Goal: Task Accomplishment & Management: Use online tool/utility

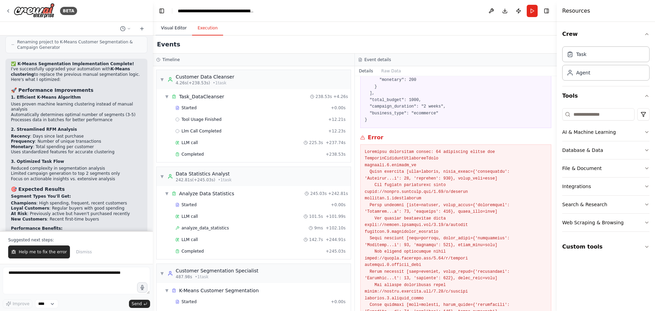
click at [175, 26] on button "Visual Editor" at bounding box center [174, 28] width 36 height 14
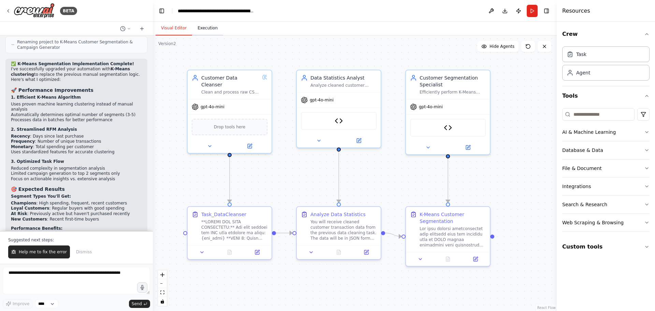
click at [208, 28] on button "Execution" at bounding box center [207, 28] width 31 height 14
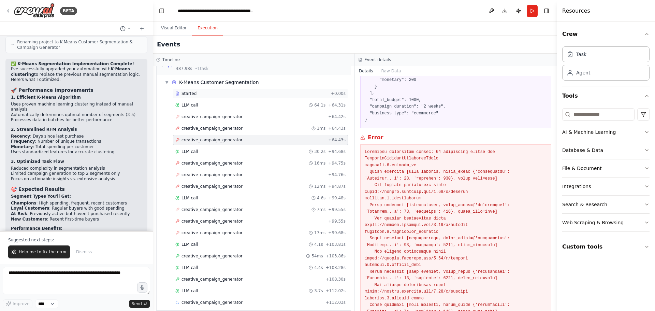
scroll to position [215, 0]
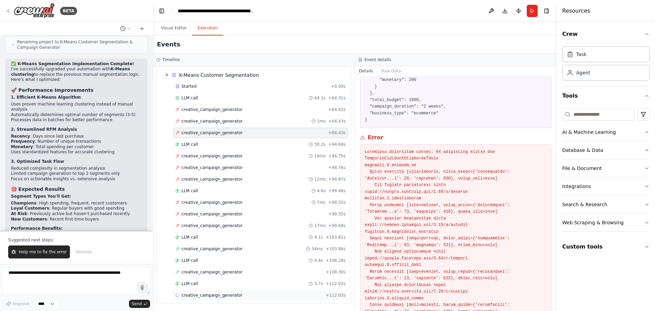
click at [202, 296] on span "creative_campaign_generator" at bounding box center [211, 294] width 61 height 5
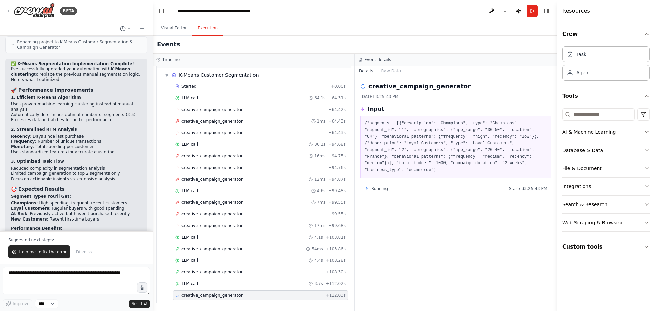
scroll to position [0, 0]
click at [58, 273] on textarea at bounding box center [76, 280] width 147 height 27
click at [221, 250] on span "creative_campaign_generator" at bounding box center [211, 248] width 61 height 5
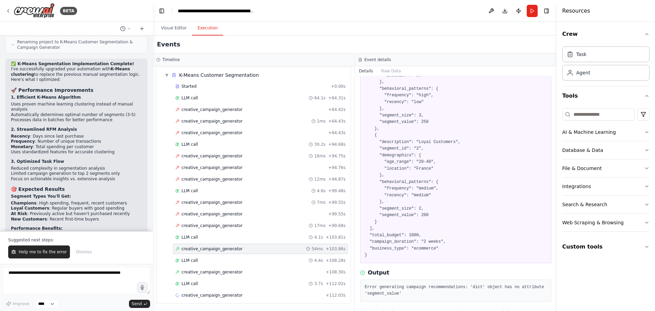
scroll to position [111, 0]
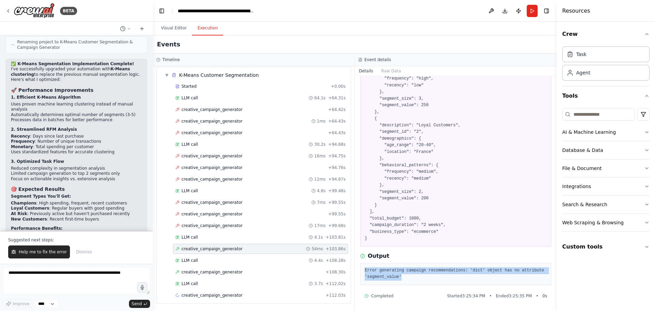
drag, startPoint x: 401, startPoint y: 276, endPoint x: 365, endPoint y: 270, distance: 36.6
click at [365, 270] on pre "Error generating campaign recommendations: 'dict' object has no attribute 'segm…" at bounding box center [456, 273] width 182 height 13
copy pre "Error generating campaign recommendations: 'dict' object has no attribute 'segm…"
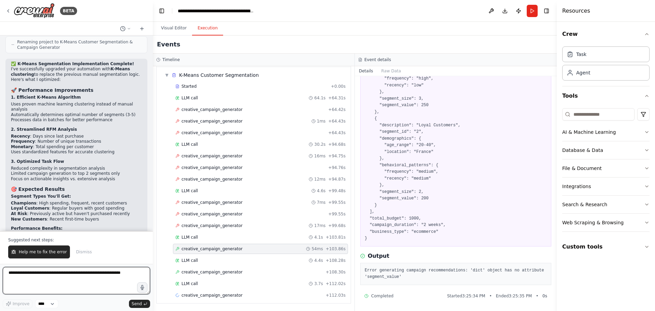
click at [81, 278] on textarea at bounding box center [76, 280] width 147 height 27
paste textarea "**********"
type textarea "**********"
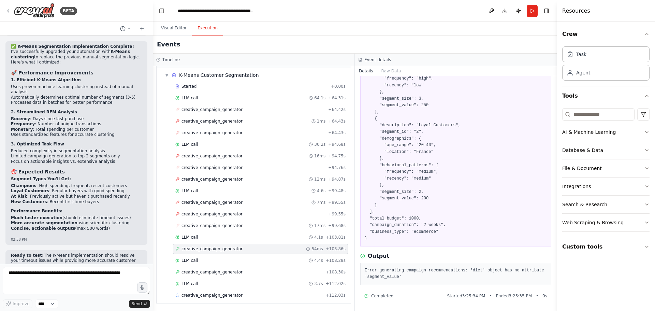
scroll to position [3417, 0]
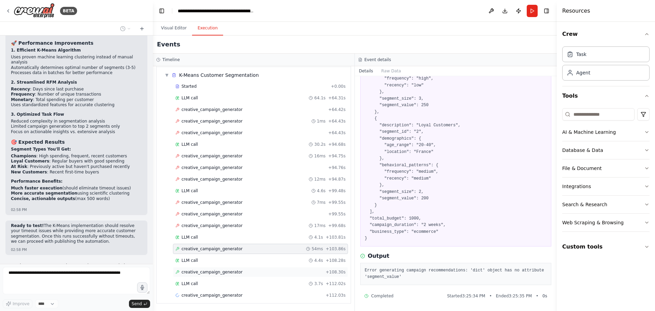
click at [200, 274] on span "creative_campaign_generator" at bounding box center [211, 271] width 61 height 5
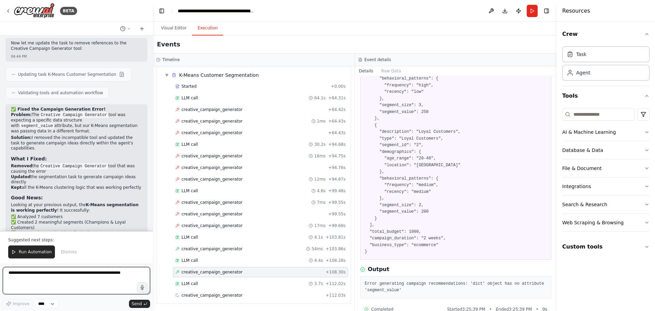
scroll to position [3761, 0]
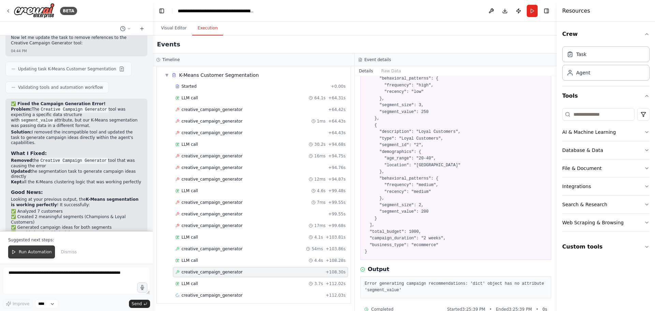
click at [27, 248] on button "Run Automation" at bounding box center [31, 251] width 47 height 13
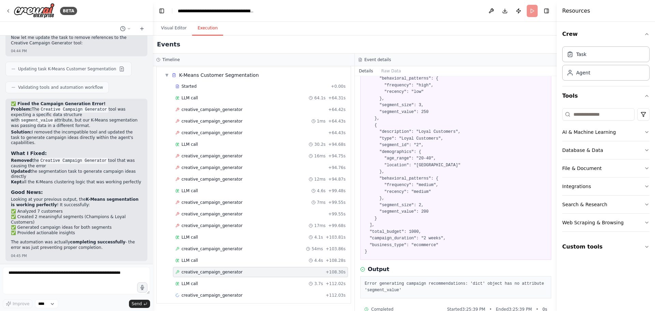
scroll to position [3728, 0]
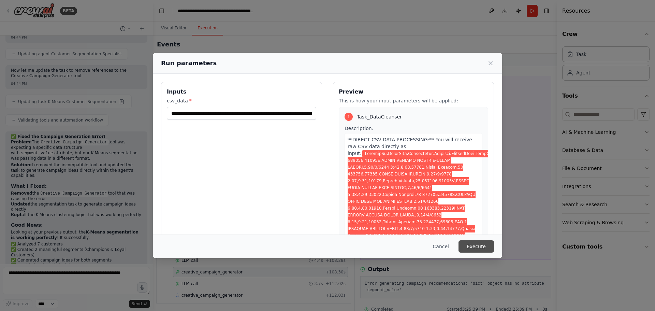
click at [478, 244] on button "Execute" at bounding box center [475, 246] width 35 height 12
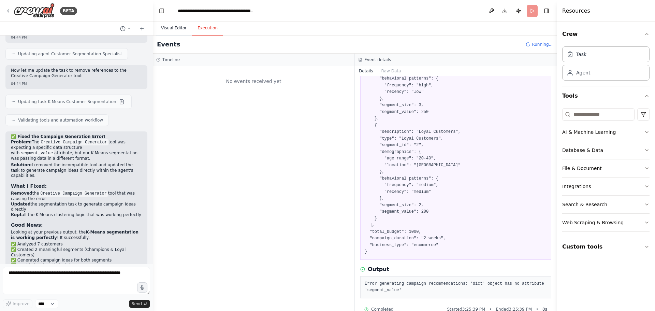
click at [173, 26] on button "Visual Editor" at bounding box center [174, 28] width 36 height 14
click at [199, 29] on button "Execution" at bounding box center [207, 28] width 31 height 14
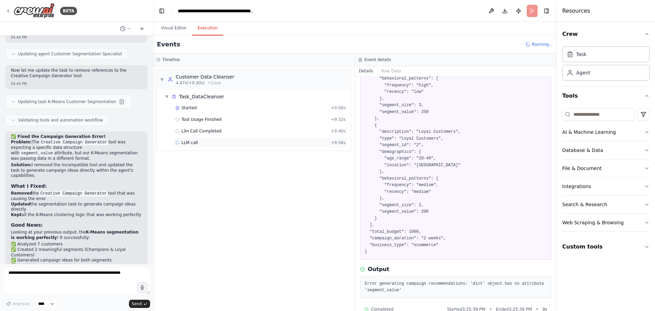
click at [191, 144] on span "LLM call" at bounding box center [189, 142] width 16 height 5
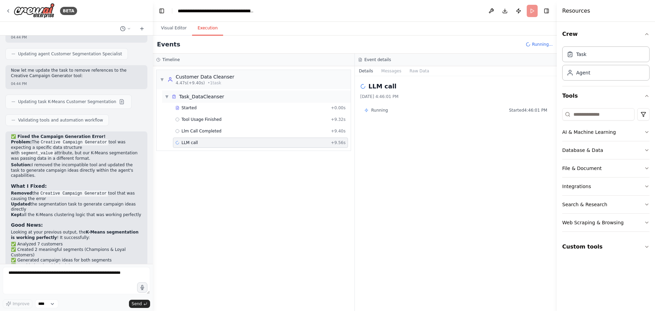
click at [215, 95] on div "Task_DataCleanser" at bounding box center [201, 96] width 45 height 7
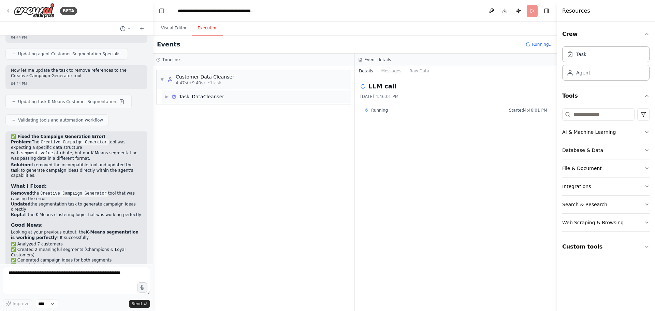
click at [215, 95] on div "Task_DataCleanser" at bounding box center [201, 96] width 45 height 7
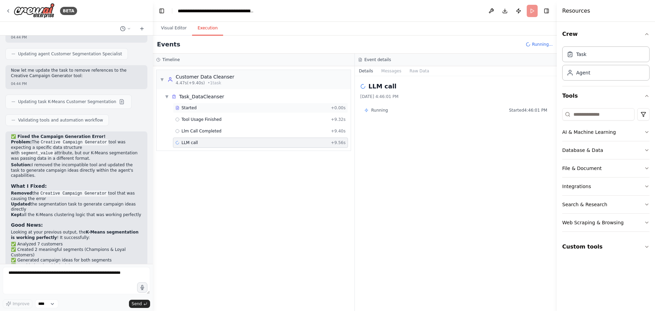
click at [206, 106] on div "Started" at bounding box center [251, 107] width 153 height 5
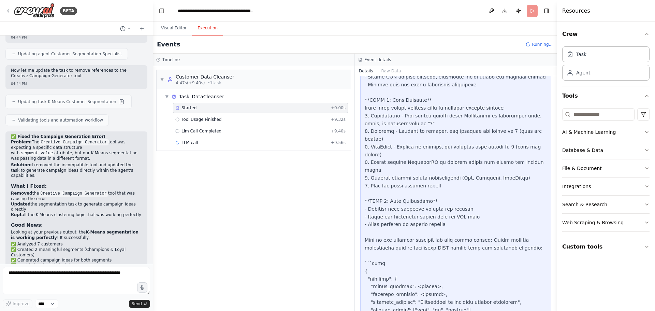
scroll to position [1470, 0]
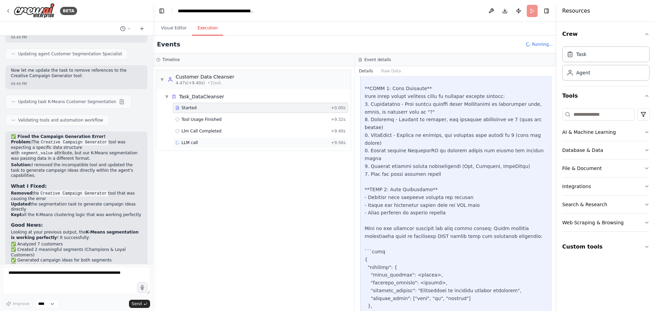
click at [188, 142] on span "LLM call" at bounding box center [189, 142] width 16 height 5
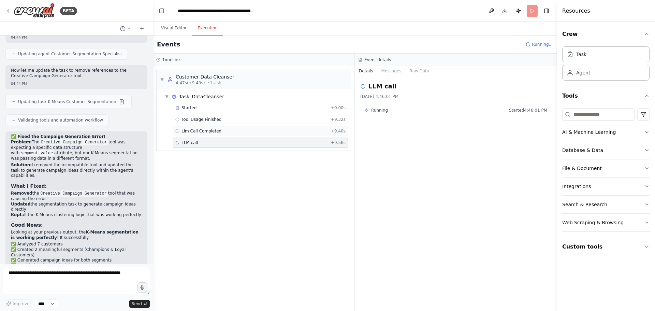
click at [205, 132] on span "Llm Call Completed" at bounding box center [201, 130] width 40 height 5
click at [213, 118] on span "Tool Usage Finished" at bounding box center [201, 119] width 40 height 5
click at [200, 142] on div "LLM call + 9.56s" at bounding box center [260, 142] width 170 height 5
click at [56, 265] on form "Improve **** Send" at bounding box center [76, 287] width 153 height 47
click at [422, 71] on button "Raw Data" at bounding box center [419, 71] width 28 height 10
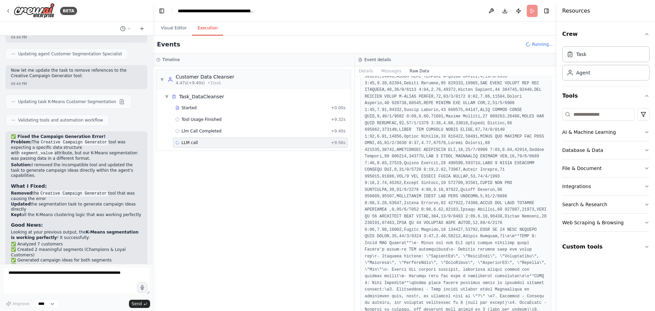
scroll to position [989, 0]
click at [554, 122] on button "Toggle Sidebar" at bounding box center [556, 155] width 5 height 311
drag, startPoint x: 554, startPoint y: 122, endPoint x: 554, endPoint y: 140, distance: 17.7
click at [554, 140] on div "BETA Hello! I'm the CrewAI assistant. What kind of automation do you want to bu…" at bounding box center [327, 155] width 655 height 311
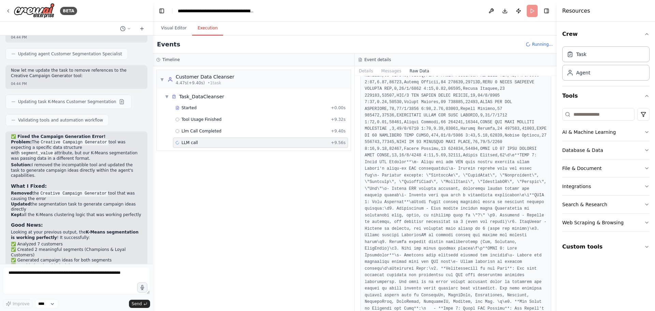
scroll to position [5905, 0]
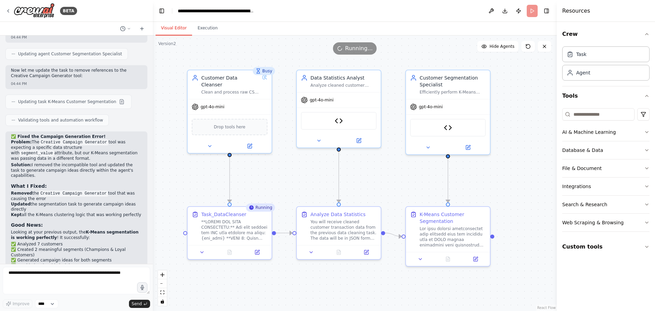
click at [171, 23] on button "Visual Editor" at bounding box center [174, 28] width 36 height 14
click at [265, 210] on div "Running" at bounding box center [260, 207] width 29 height 8
click at [281, 158] on div ".deletable-edge-delete-btn { width: 20px; height: 20px; border: 0px solid #ffff…" at bounding box center [355, 172] width 404 height 275
click at [210, 30] on button "Execution" at bounding box center [207, 28] width 31 height 14
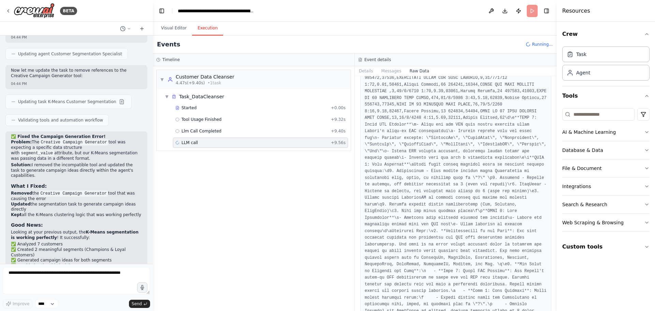
click at [541, 46] on span "Running..." at bounding box center [542, 44] width 21 height 5
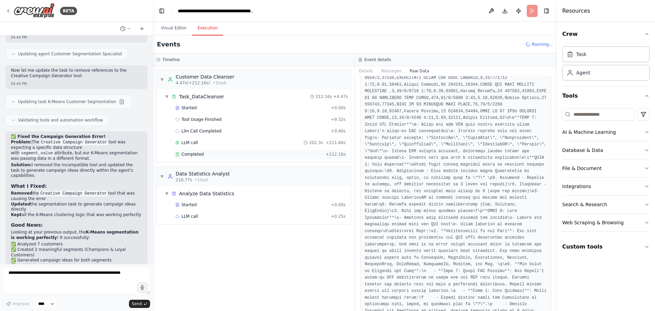
click at [188, 155] on span "Completed" at bounding box center [192, 153] width 22 height 5
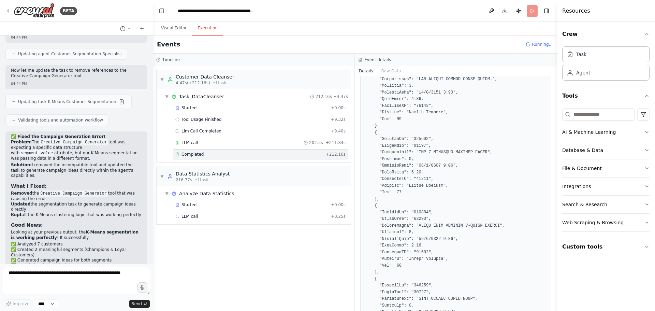
scroll to position [648, 0]
click at [554, 103] on button "Toggle Sidebar" at bounding box center [556, 155] width 5 height 311
drag, startPoint x: 554, startPoint y: 103, endPoint x: 553, endPoint y: 111, distance: 7.9
click at [553, 111] on div "BETA Hello! I'm the CrewAI assistant. What kind of automation do you want to bu…" at bounding box center [327, 155] width 655 height 311
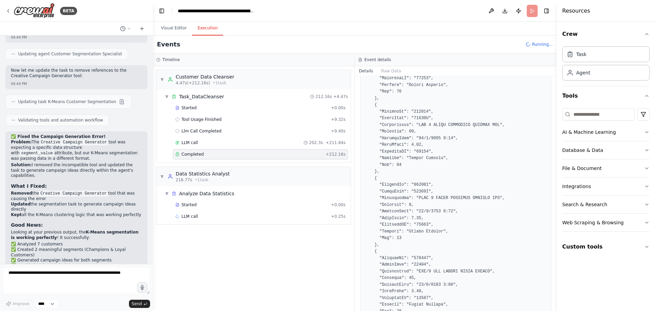
scroll to position [7371, 0]
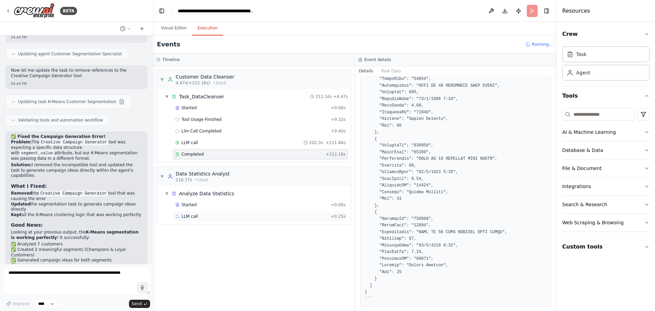
click at [194, 216] on span "LLM call" at bounding box center [189, 216] width 16 height 5
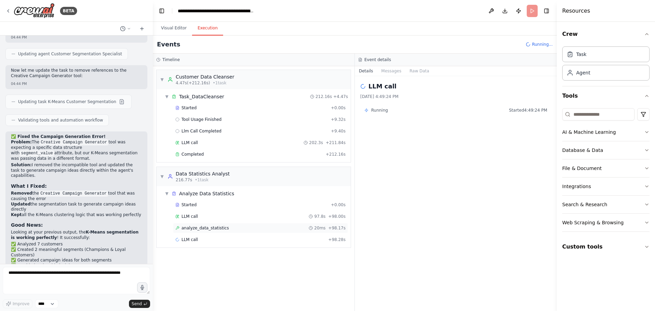
click at [254, 225] on div "analyze_data_statistics 20ms + 98.17s" at bounding box center [260, 228] width 175 height 10
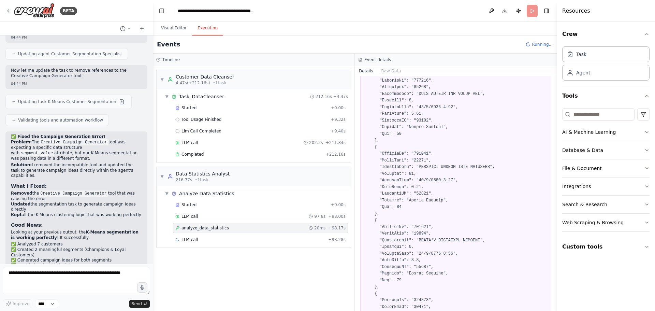
scroll to position [649, 0]
click at [554, 104] on button "Toggle Sidebar" at bounding box center [556, 155] width 5 height 311
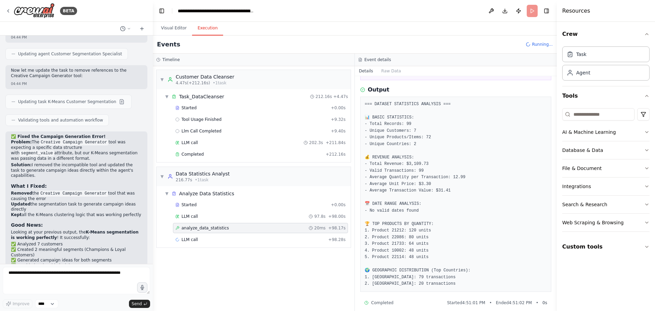
scroll to position [7321, 0]
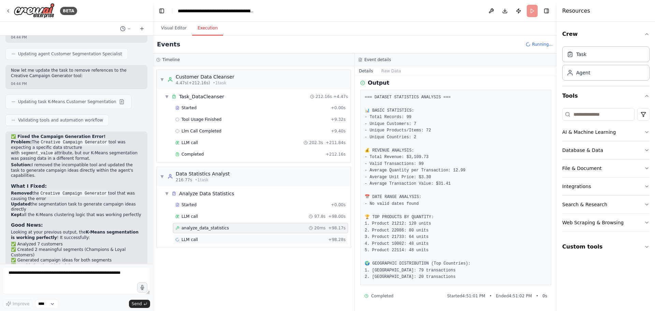
click at [196, 240] on span "LLM call" at bounding box center [189, 239] width 16 height 5
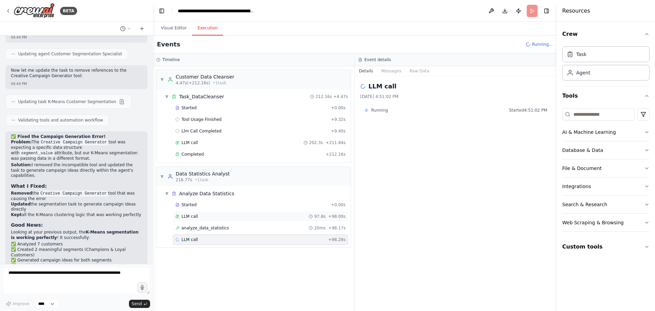
click at [204, 216] on div "LLM call 97.8s + 98.00s" at bounding box center [260, 216] width 170 height 5
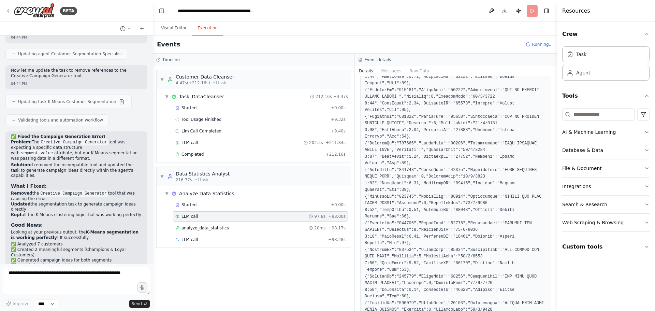
scroll to position [0, 0]
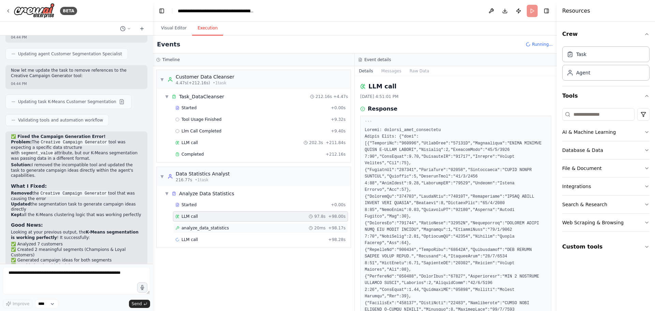
click at [229, 223] on div "analyze_data_statistics 20ms + 98.17s" at bounding box center [260, 228] width 175 height 10
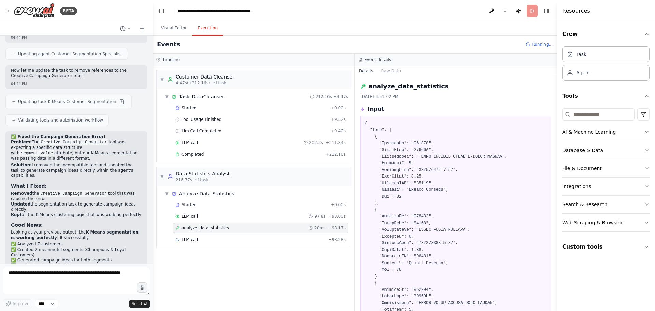
click at [215, 232] on div "analyze_data_statistics 20ms + 98.17s" at bounding box center [260, 228] width 175 height 10
click at [201, 239] on div "LLM call + 98.28s" at bounding box center [260, 239] width 170 height 5
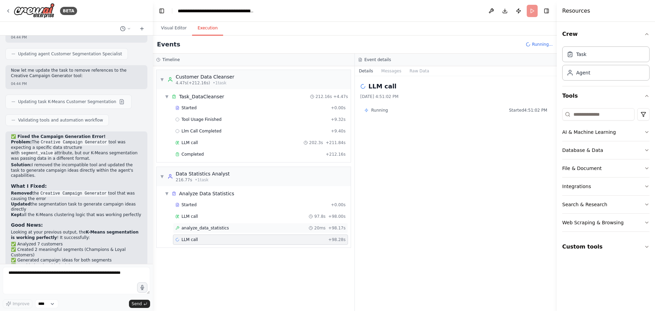
click at [208, 230] on span "analyze_data_statistics" at bounding box center [204, 227] width 47 height 5
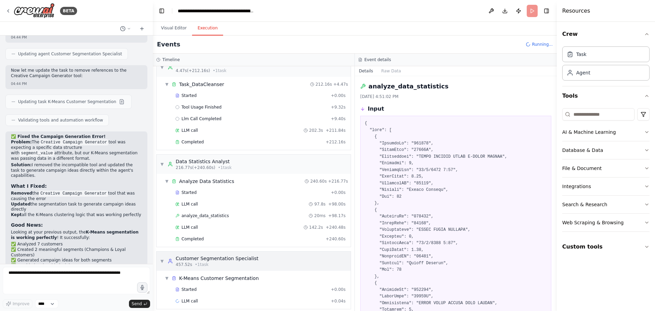
scroll to position [18, 0]
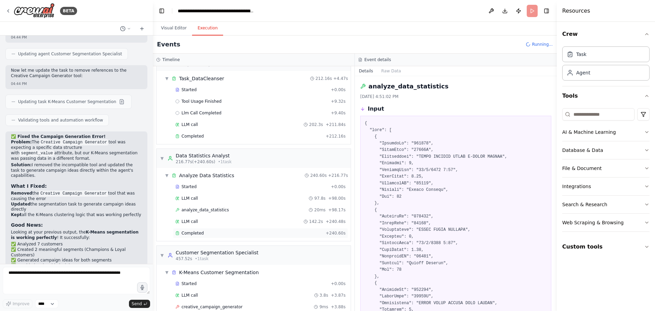
click at [230, 232] on div "Completed" at bounding box center [249, 232] width 148 height 5
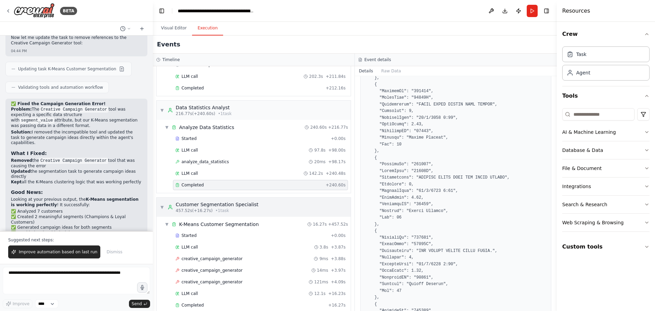
scroll to position [76, 0]
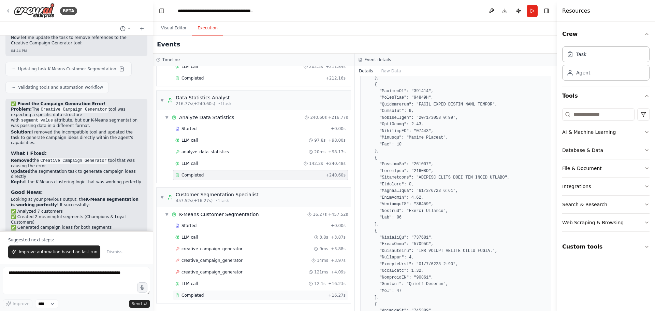
click at [203, 294] on div "Completed" at bounding box center [250, 294] width 150 height 5
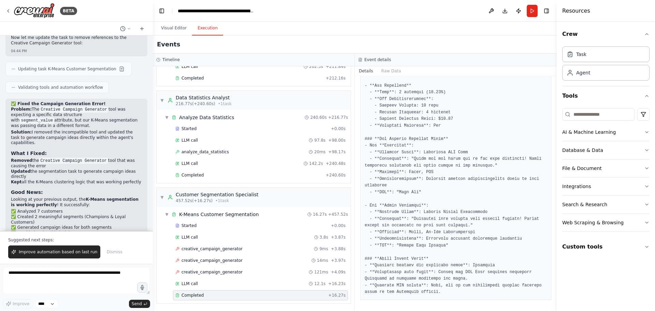
scroll to position [620, 0]
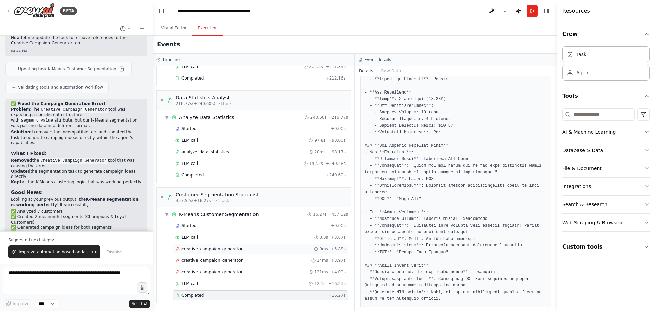
click at [205, 247] on span "creative_campaign_generator" at bounding box center [211, 248] width 61 height 5
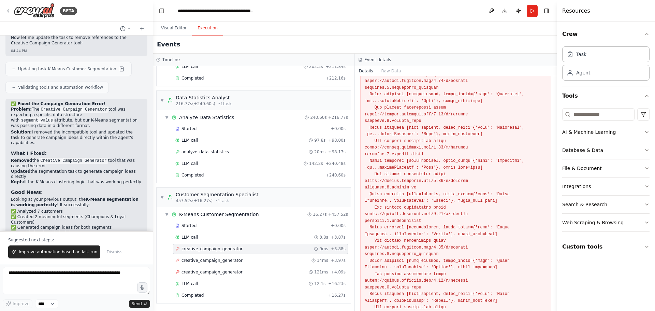
scroll to position [273, 0]
click at [194, 283] on span "LLM call" at bounding box center [189, 283] width 16 height 5
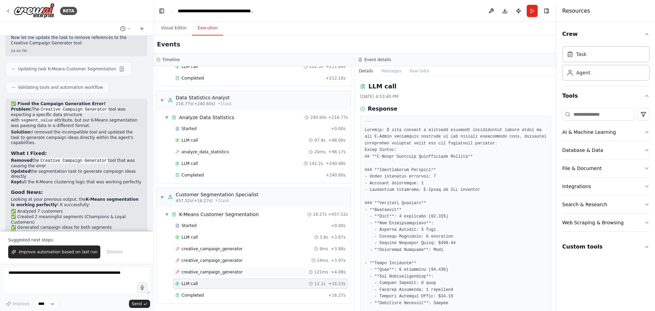
drag, startPoint x: 213, startPoint y: 272, endPoint x: 213, endPoint y: 276, distance: 3.8
click at [214, 272] on span "creative_campaign_generator" at bounding box center [211, 271] width 61 height 5
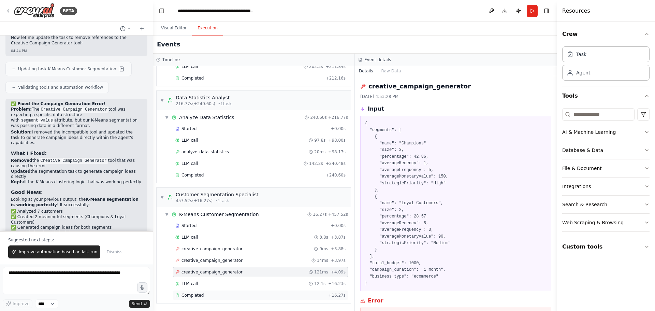
click at [203, 294] on div "Completed" at bounding box center [250, 294] width 150 height 5
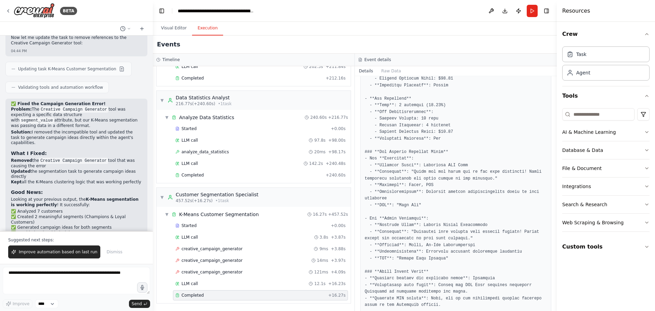
scroll to position [620, 0]
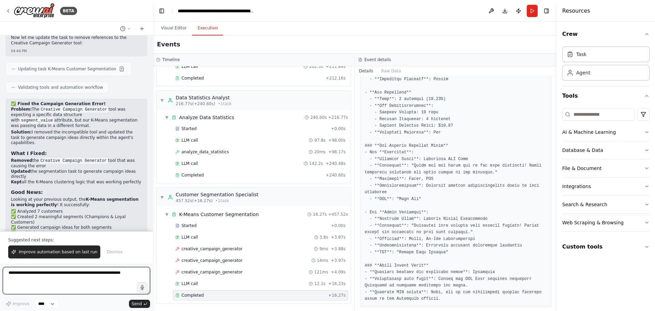
click at [36, 279] on textarea at bounding box center [76, 280] width 147 height 27
type textarea "**********"
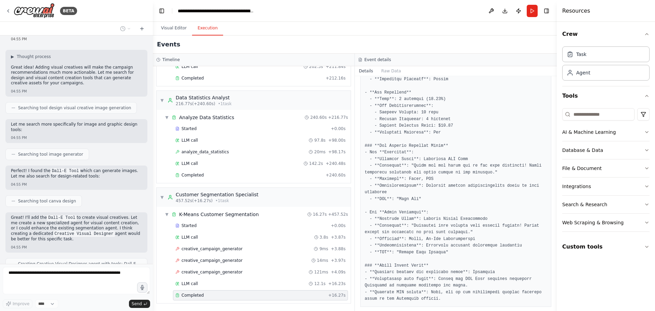
scroll to position [4083, 0]
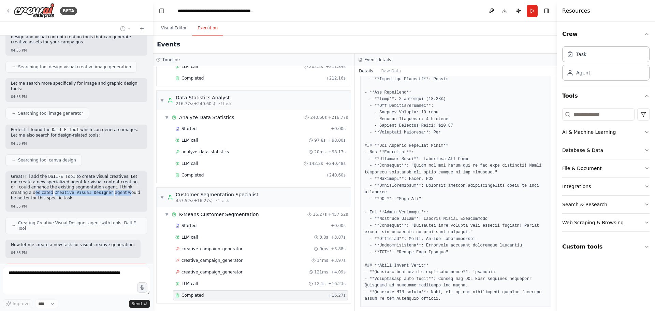
drag, startPoint x: 119, startPoint y: 112, endPoint x: 81, endPoint y: 116, distance: 38.4
click at [81, 174] on p "Great! I'll add the Dall-E Tool to create visual creatives. Let me create a new…" at bounding box center [76, 187] width 131 height 27
copy p "dedicated Creative Visual Designer agent"
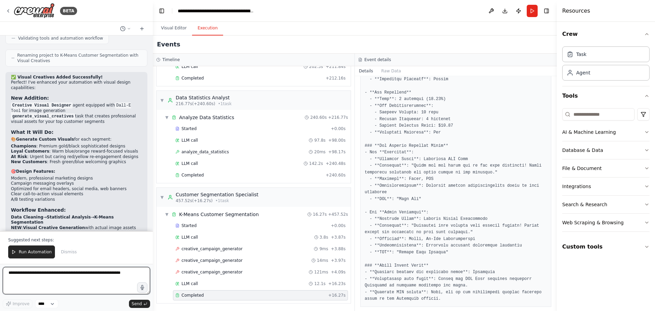
scroll to position [4488, 0]
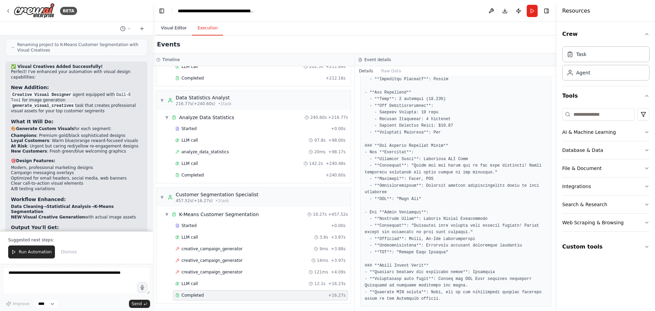
click at [172, 31] on button "Visual Editor" at bounding box center [174, 28] width 36 height 14
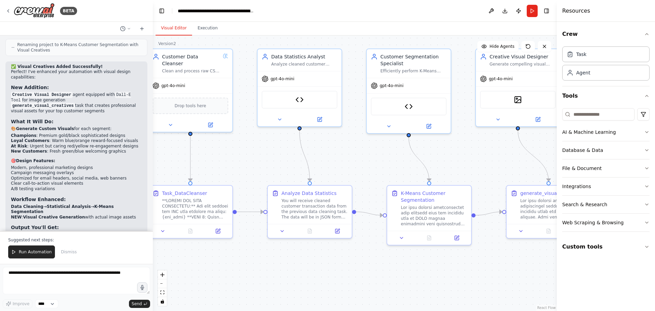
drag, startPoint x: 510, startPoint y: 179, endPoint x: 470, endPoint y: 158, distance: 45.2
click at [470, 158] on div ".deletable-edge-delete-btn { width: 20px; height: 20px; border: 0px solid #ffff…" at bounding box center [355, 172] width 404 height 275
click at [546, 13] on button "Toggle Right Sidebar" at bounding box center [547, 11] width 10 height 10
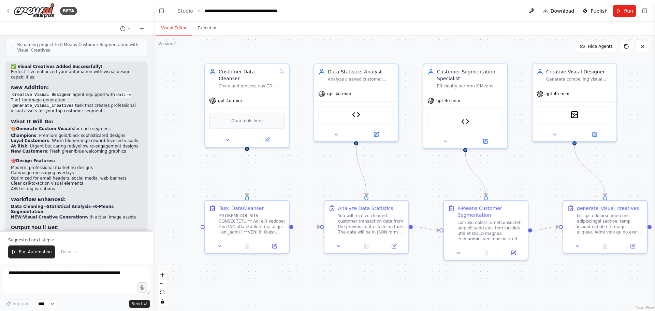
drag, startPoint x: 266, startPoint y: 158, endPoint x: 324, endPoint y: 173, distance: 59.2
click at [324, 173] on div ".deletable-edge-delete-btn { width: 20px; height: 20px; border: 0px solid #ffff…" at bounding box center [404, 172] width 502 height 275
click at [37, 253] on span "Run Automation" at bounding box center [35, 251] width 33 height 5
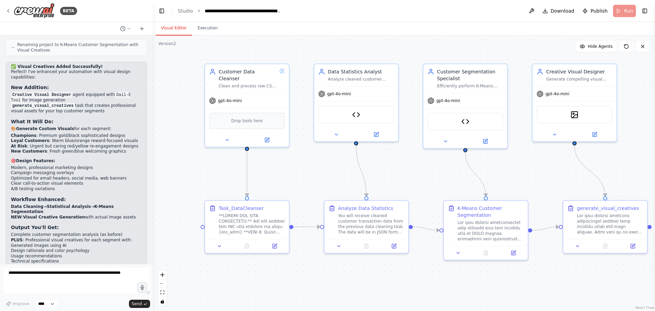
scroll to position [4455, 0]
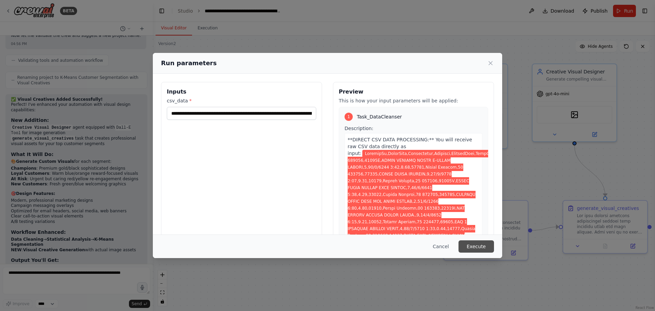
click at [477, 245] on button "Execute" at bounding box center [475, 246] width 35 height 12
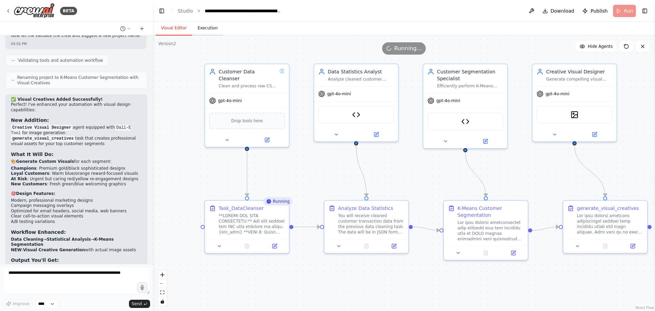
click at [204, 27] on button "Execution" at bounding box center [207, 28] width 31 height 14
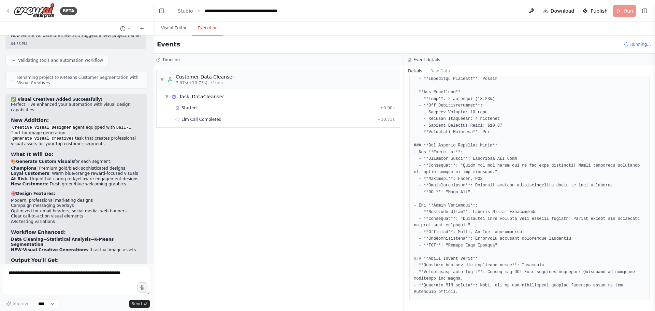
scroll to position [600, 0]
click at [177, 27] on button "Visual Editor" at bounding box center [174, 28] width 36 height 14
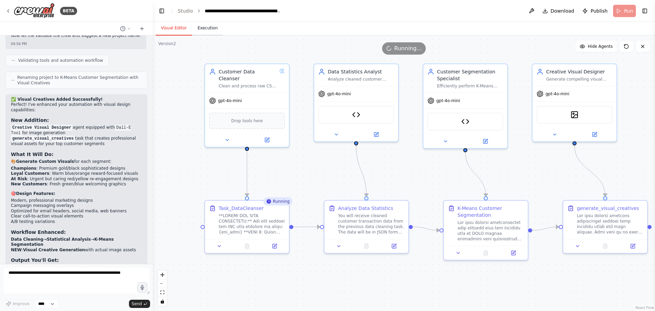
click at [208, 28] on button "Execution" at bounding box center [207, 28] width 31 height 14
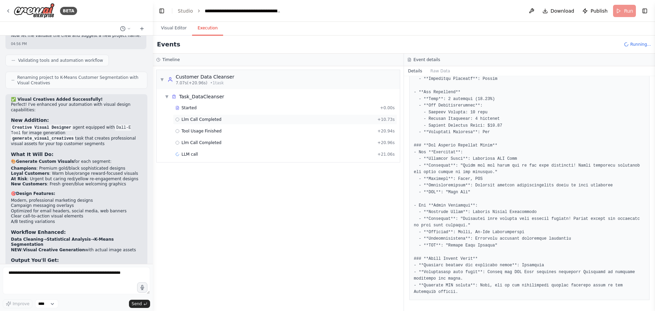
click at [233, 119] on div "Llm Call Completed + 10.73s" at bounding box center [284, 119] width 219 height 5
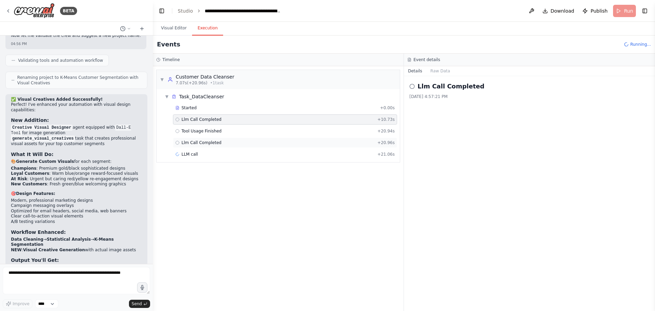
click at [223, 146] on div "Llm Call Completed + 20.96s" at bounding box center [285, 142] width 224 height 10
click at [221, 157] on div "LLM call + 21.06s" at bounding box center [285, 154] width 224 height 10
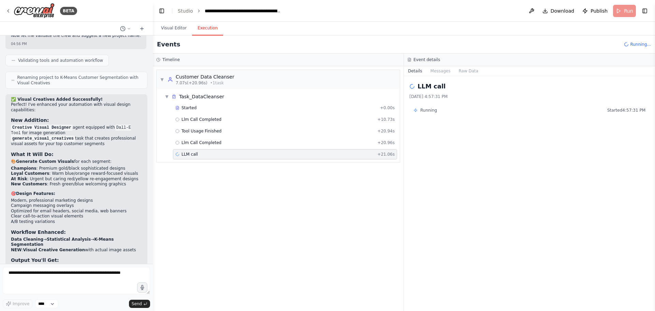
click at [427, 113] on div "Running Started 4:57:31 PM" at bounding box center [529, 110] width 240 height 11
click at [434, 69] on button "Messages" at bounding box center [440, 71] width 28 height 10
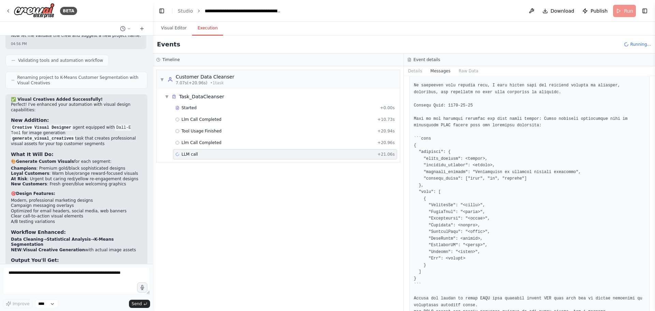
scroll to position [1284, 0]
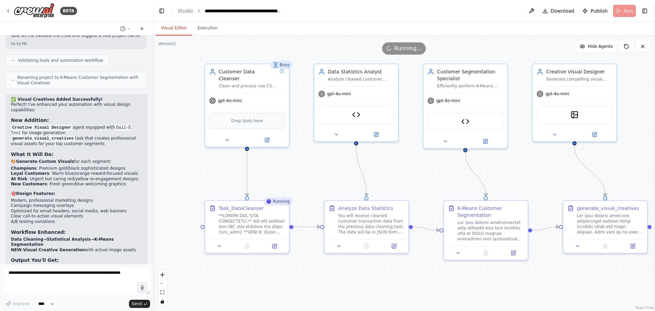
click at [172, 35] on button "Visual Editor" at bounding box center [174, 28] width 36 height 14
click at [287, 68] on div "Busy" at bounding box center [281, 65] width 22 height 8
click at [206, 29] on button "Execution" at bounding box center [207, 28] width 31 height 14
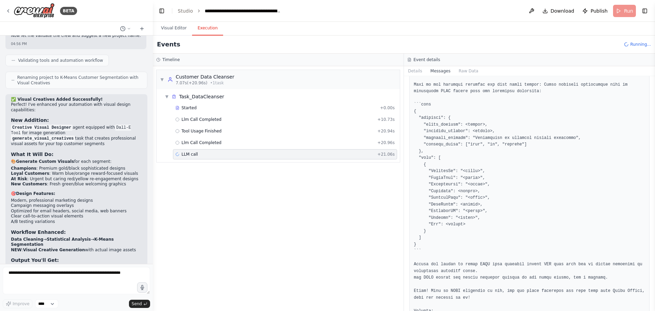
click at [274, 184] on div "▼ Customer Data Cleanser 7.07s (+20.96s) • 1 task ▼ Task_DataCleanser Started +…" at bounding box center [278, 188] width 251 height 245
click at [176, 25] on button "Visual Editor" at bounding box center [174, 28] width 36 height 14
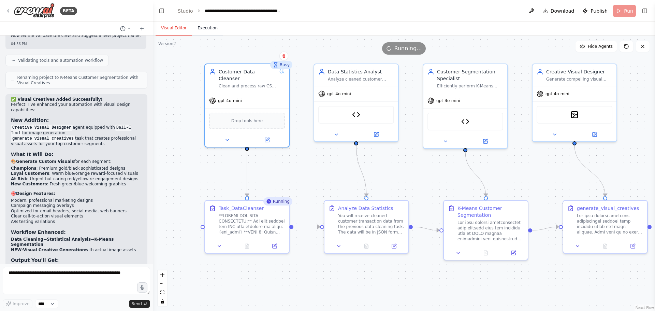
click at [205, 28] on button "Execution" at bounding box center [207, 28] width 31 height 14
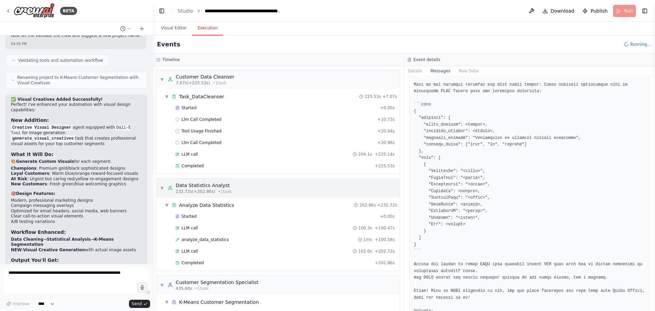
scroll to position [30, 0]
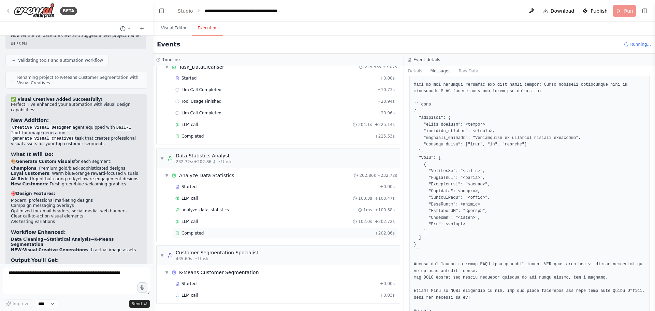
click at [207, 232] on div "Completed" at bounding box center [273, 232] width 197 height 5
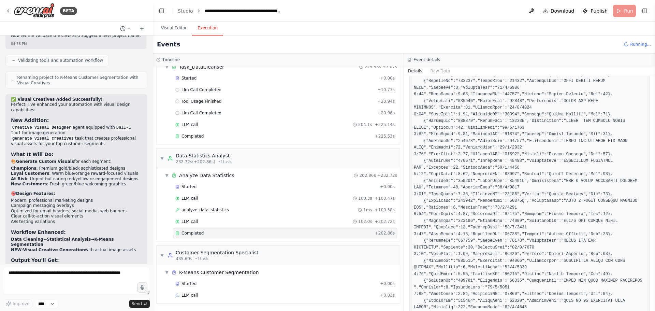
scroll to position [2243, 0]
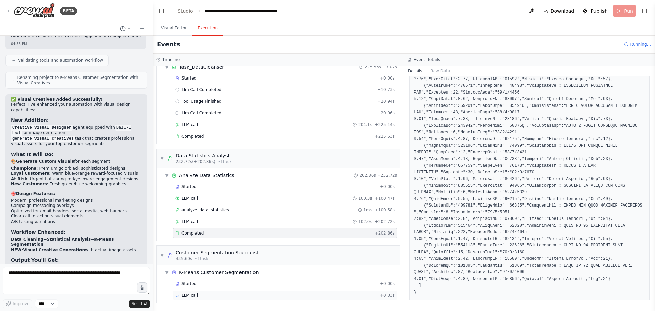
click at [244, 296] on div "LLM call + 0.03s" at bounding box center [284, 294] width 219 height 5
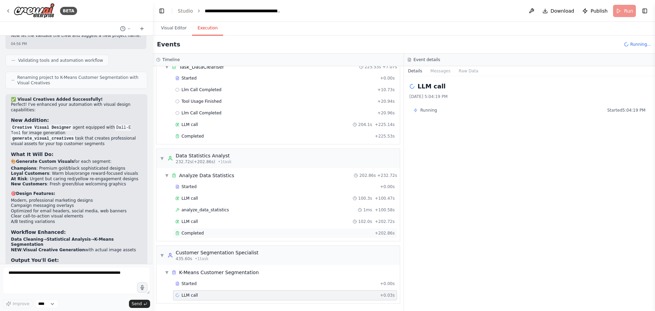
click at [232, 233] on div "Completed" at bounding box center [273, 232] width 197 height 5
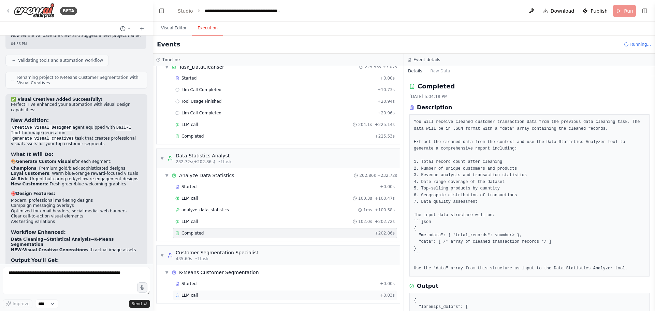
click at [217, 294] on div "LLM call + 0.03s" at bounding box center [284, 294] width 219 height 5
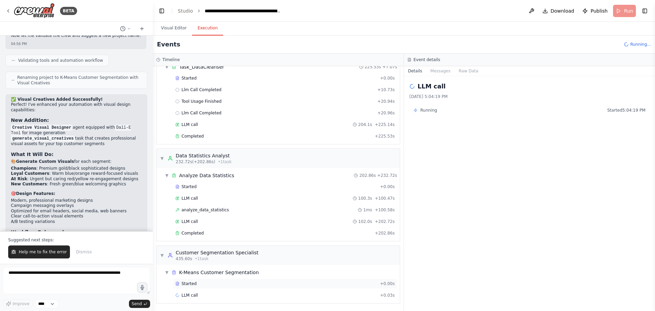
scroll to position [4488, 0]
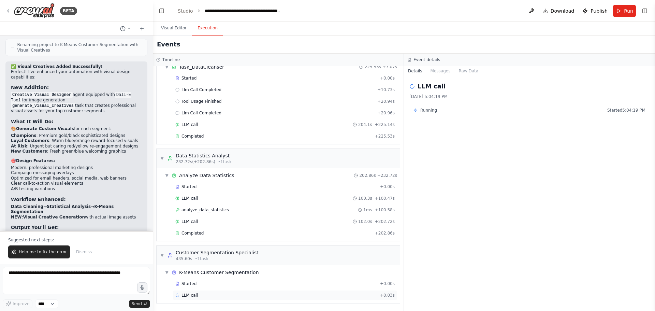
click at [213, 292] on div "LLM call + 0.03s" at bounding box center [285, 295] width 224 height 10
click at [202, 282] on div "Started" at bounding box center [276, 283] width 202 height 5
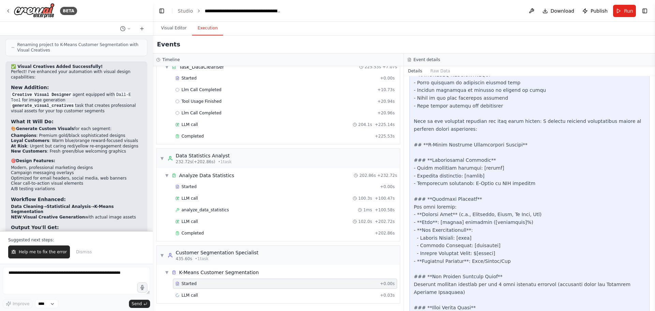
scroll to position [818, 0]
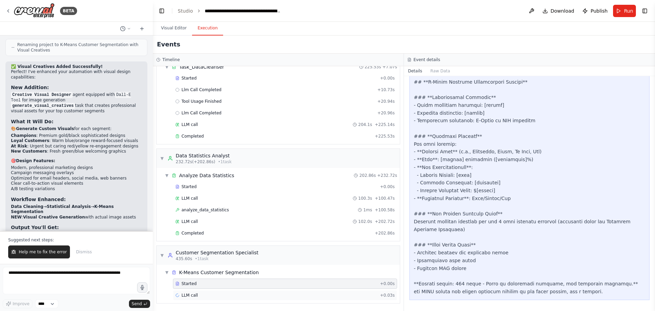
click at [201, 295] on div "LLM call + 0.03s" at bounding box center [284, 294] width 219 height 5
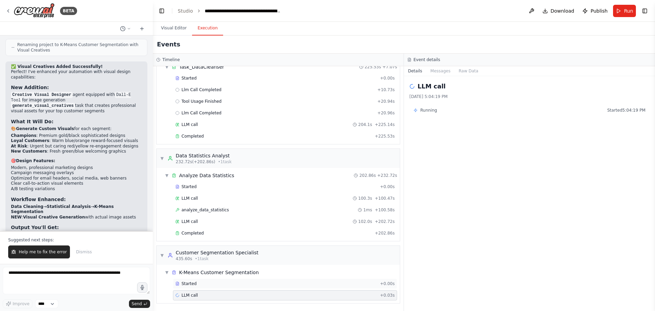
click at [202, 286] on div "Started" at bounding box center [276, 283] width 202 height 5
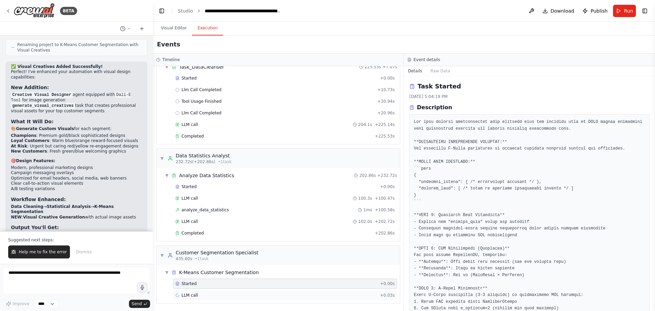
click at [201, 291] on div "LLM call + 0.03s" at bounding box center [285, 295] width 224 height 10
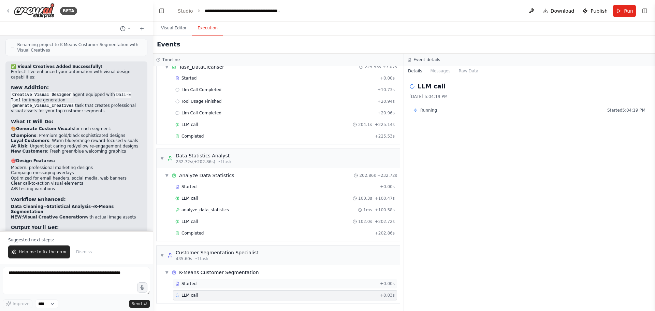
click at [202, 282] on div "Started" at bounding box center [276, 283] width 202 height 5
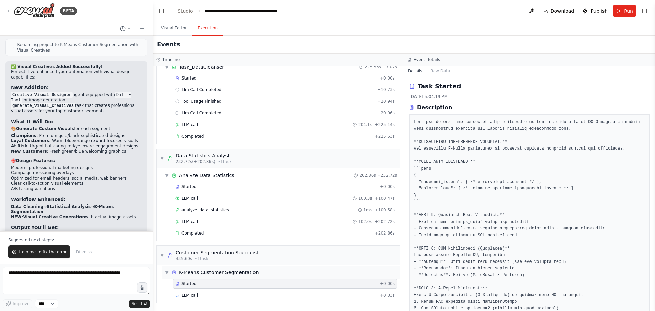
click at [213, 273] on div "K-Means Customer Segmentation" at bounding box center [219, 272] width 80 height 7
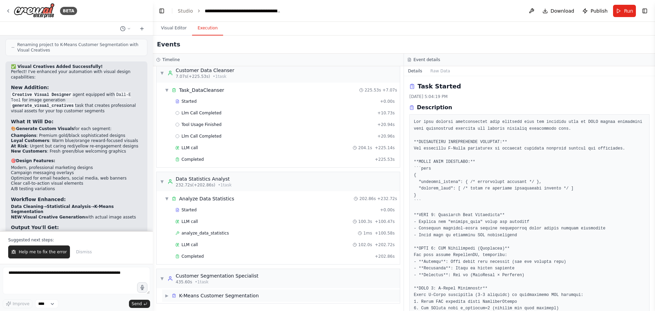
scroll to position [6, 0]
click at [202, 298] on div "K-Means Customer Segmentation" at bounding box center [219, 295] width 80 height 7
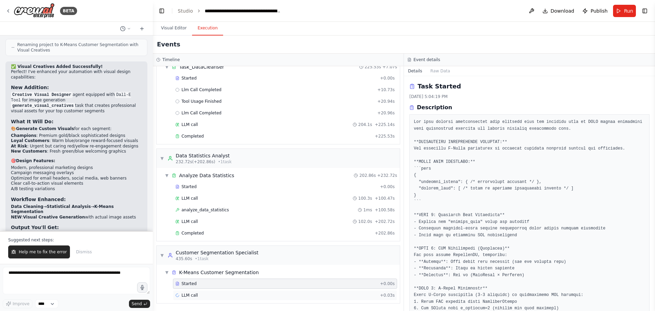
click at [204, 293] on div "LLM call + 0.03s" at bounding box center [284, 294] width 219 height 5
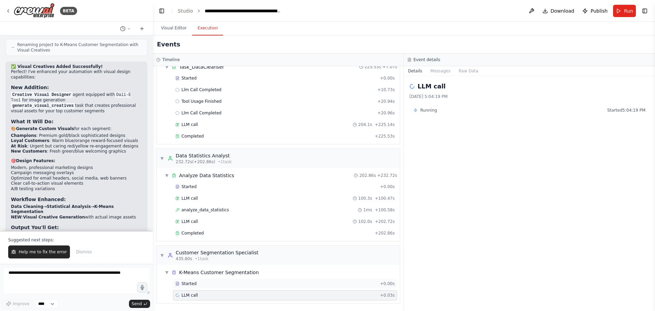
click at [206, 286] on div "Started" at bounding box center [276, 283] width 202 height 5
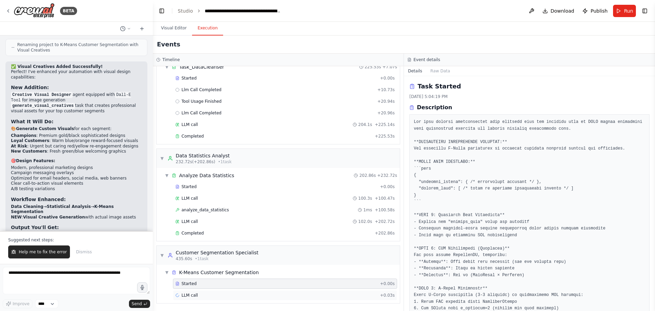
click at [202, 295] on div "LLM call + 0.03s" at bounding box center [284, 294] width 219 height 5
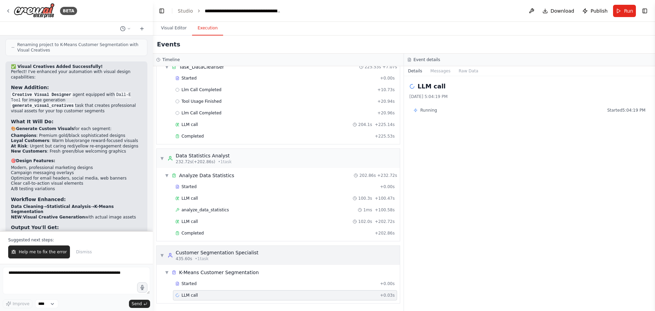
click at [214, 254] on div "Customer Segmentation Specialist" at bounding box center [217, 252] width 83 height 7
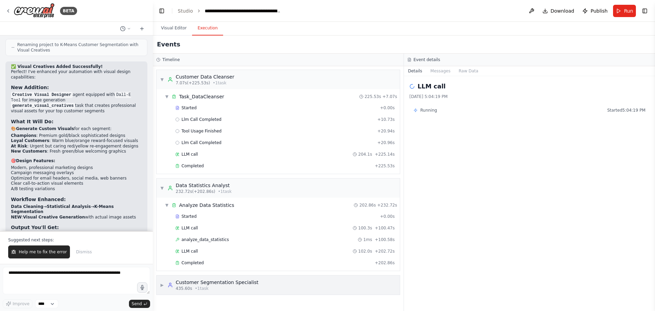
click at [211, 286] on div "435.60s • 1 task" at bounding box center [217, 287] width 83 height 5
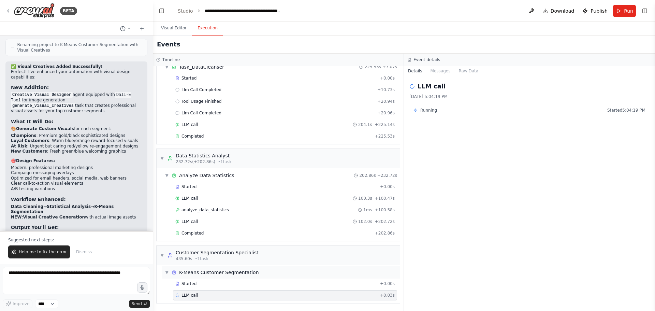
click at [213, 277] on div "▼ K-Means Customer Segmentation" at bounding box center [281, 272] width 238 height 12
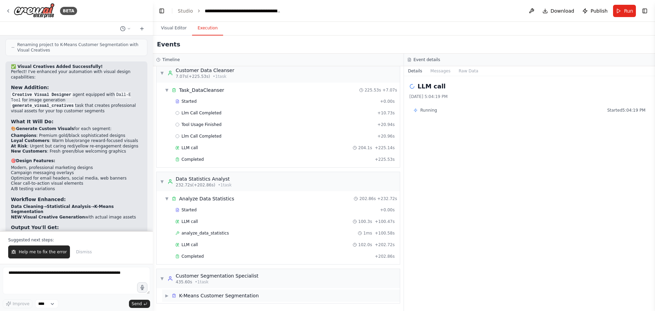
click at [209, 296] on div "K-Means Customer Segmentation" at bounding box center [219, 295] width 80 height 7
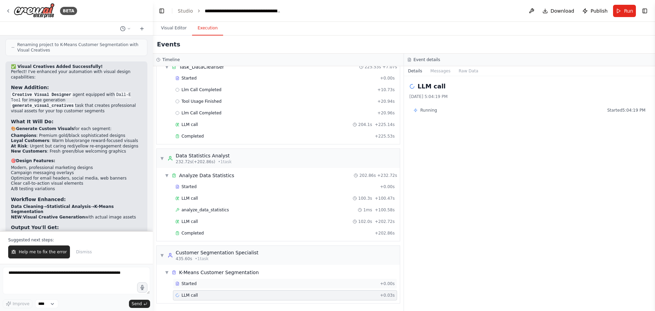
click at [208, 284] on div "Started" at bounding box center [276, 283] width 202 height 5
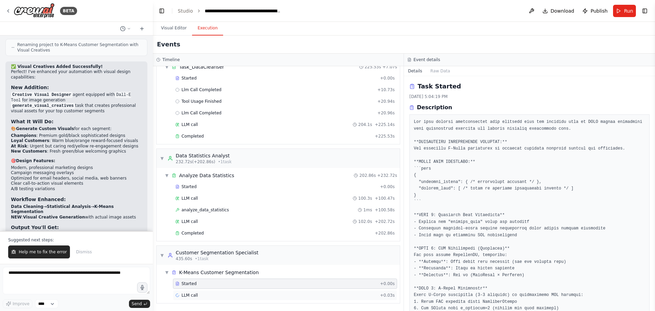
click at [204, 296] on div "LLM call + 0.03s" at bounding box center [284, 294] width 219 height 5
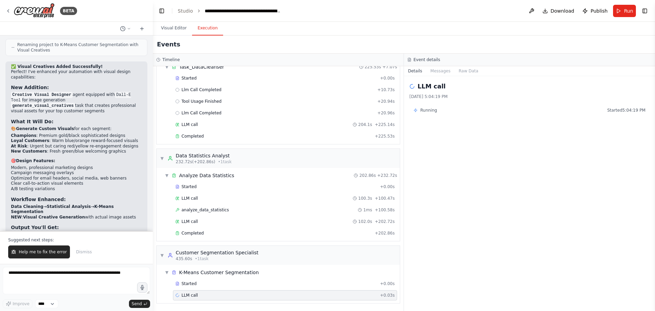
click at [204, 296] on div "LLM call + 0.03s" at bounding box center [284, 294] width 219 height 5
click at [465, 73] on button "Raw Data" at bounding box center [468, 71] width 28 height 10
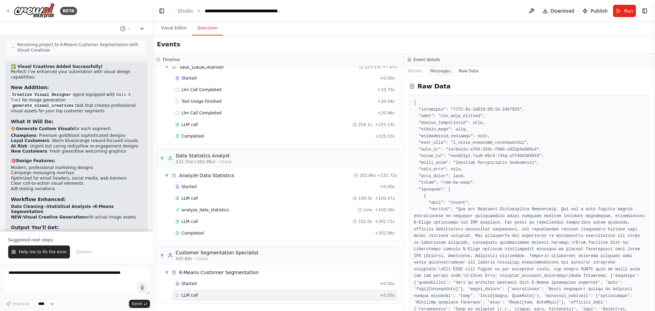
click at [436, 73] on button "Messages" at bounding box center [440, 71] width 28 height 10
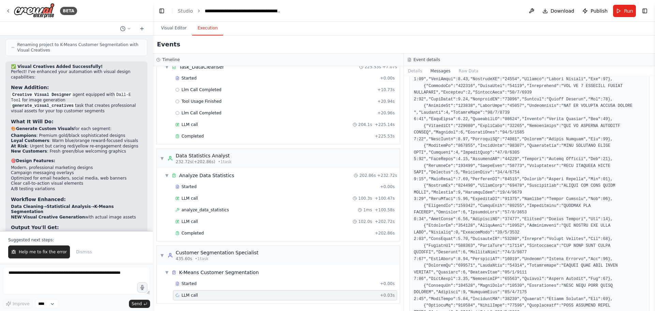
scroll to position [1486, 0]
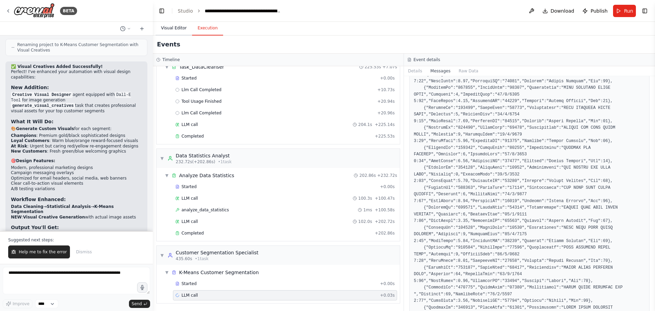
click at [181, 27] on button "Visual Editor" at bounding box center [174, 28] width 36 height 14
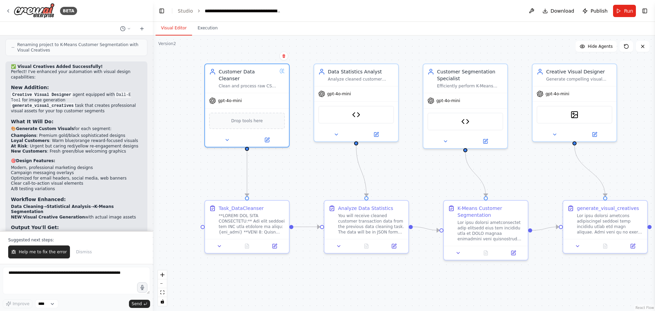
click at [410, 170] on div ".deletable-edge-delete-btn { width: 20px; height: 20px; border: 0px solid #ffff…" at bounding box center [404, 172] width 502 height 275
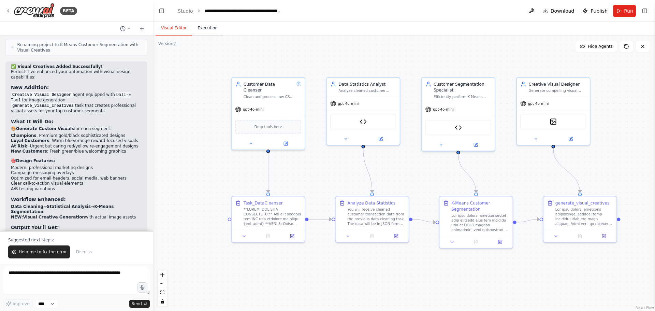
click at [206, 28] on button "Execution" at bounding box center [207, 28] width 31 height 14
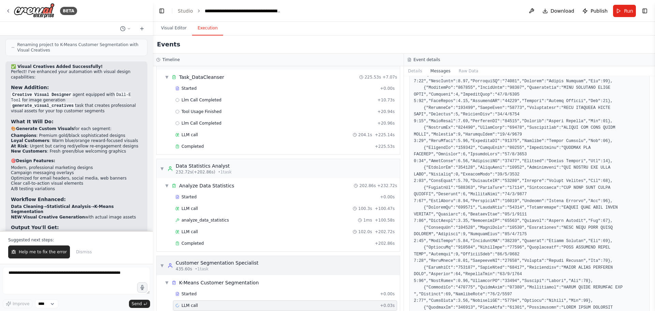
scroll to position [30, 0]
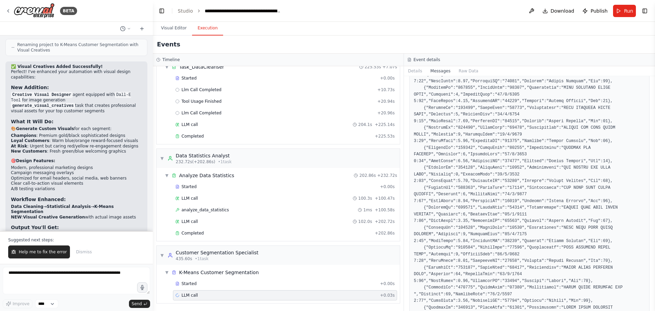
click at [197, 295] on div "LLM call + 0.03s" at bounding box center [284, 294] width 219 height 5
click at [174, 26] on button "Visual Editor" at bounding box center [174, 28] width 36 height 14
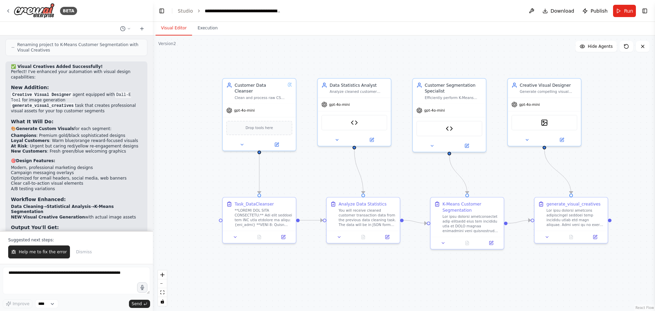
drag, startPoint x: 438, startPoint y: 185, endPoint x: 431, endPoint y: 186, distance: 7.2
click at [431, 186] on div ".deletable-edge-delete-btn { width: 20px; height: 20px; border: 0px solid #ffff…" at bounding box center [404, 172] width 502 height 275
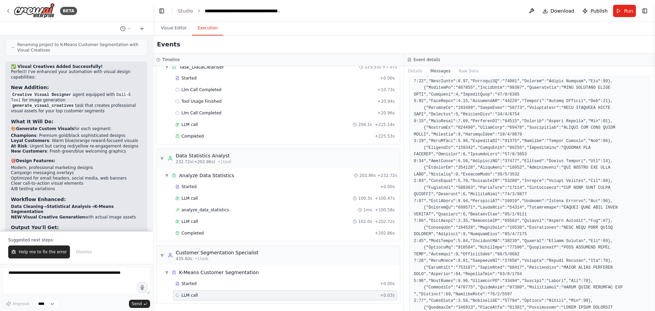
click at [207, 31] on button "Execution" at bounding box center [207, 28] width 31 height 14
click at [208, 275] on div "K-Means Customer Segmentation" at bounding box center [219, 272] width 80 height 7
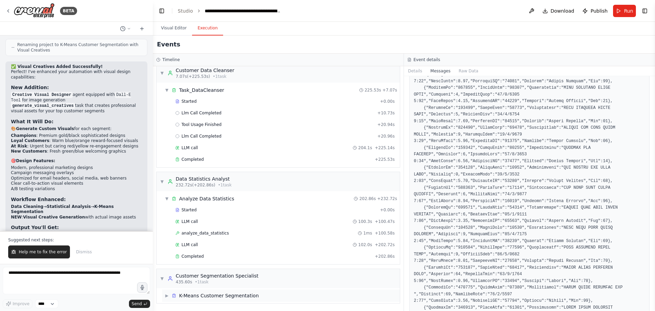
click at [208, 275] on div "Customer Segmentation Specialist" at bounding box center [217, 275] width 83 height 7
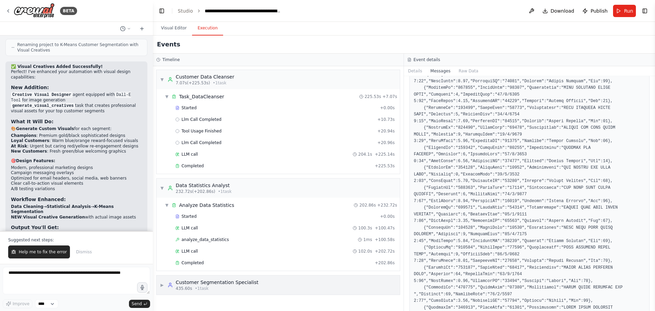
click at [200, 280] on div "Customer Segmentation Specialist" at bounding box center [217, 282] width 83 height 7
click at [185, 299] on div "K-Means Customer Segmentation" at bounding box center [219, 301] width 80 height 7
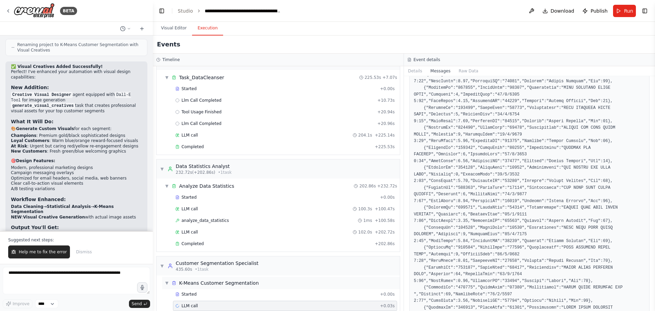
scroll to position [30, 0]
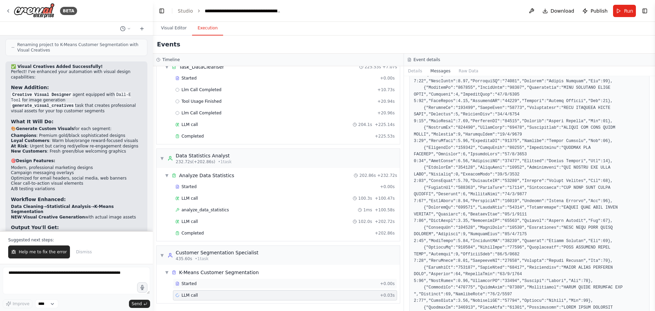
click at [189, 284] on span "Started" at bounding box center [188, 283] width 15 height 5
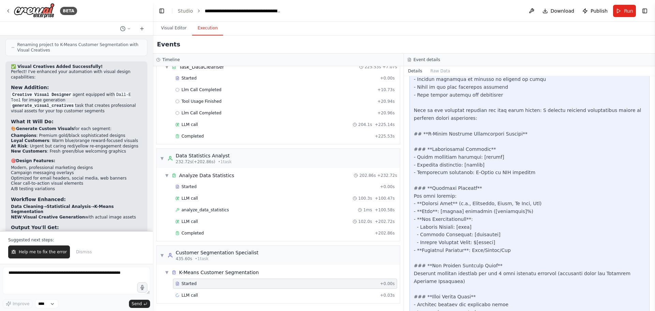
scroll to position [818, 0]
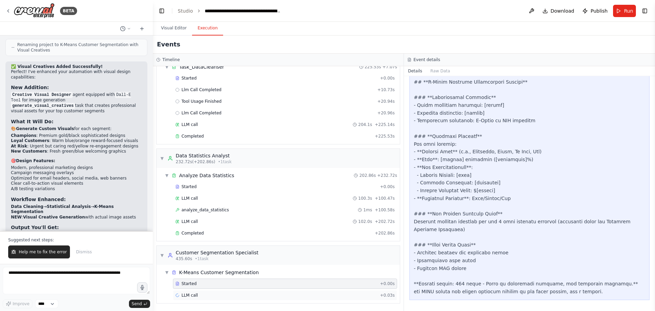
click at [199, 297] on div "LLM call + 0.03s" at bounding box center [284, 294] width 219 height 5
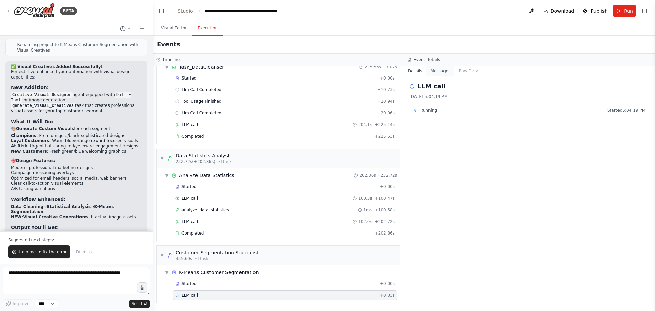
click at [429, 72] on button "Messages" at bounding box center [440, 71] width 28 height 10
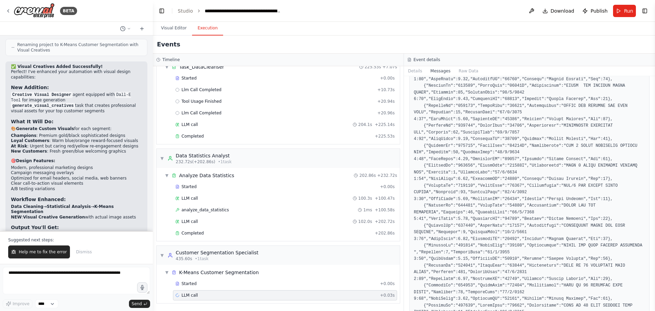
scroll to position [2953, 0]
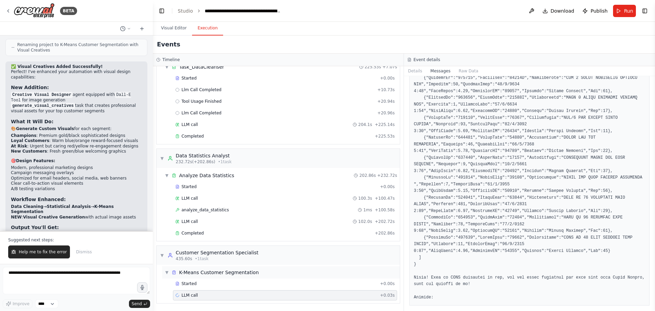
click at [214, 274] on div "K-Means Customer Segmentation" at bounding box center [219, 272] width 80 height 7
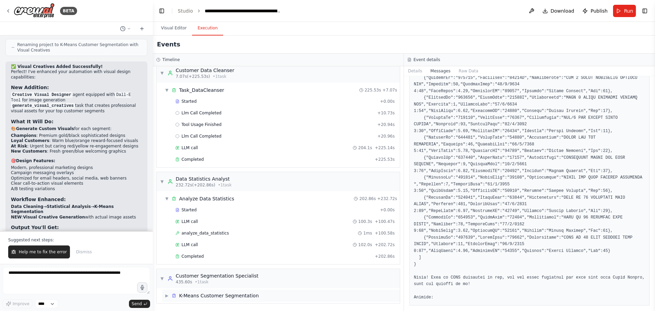
click at [186, 297] on div "K-Means Customer Segmentation" at bounding box center [219, 295] width 80 height 7
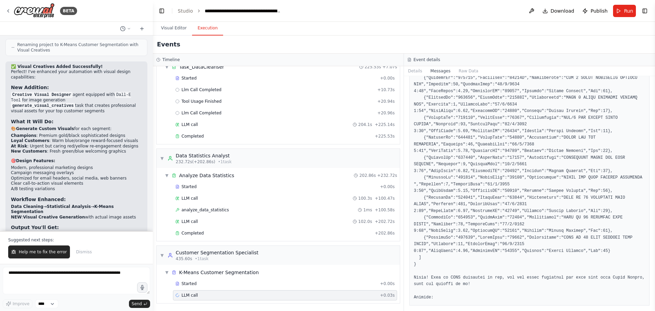
click at [308, 295] on div "LLM call + 0.03s" at bounding box center [284, 294] width 219 height 5
click at [308, 283] on div "Started" at bounding box center [276, 283] width 202 height 5
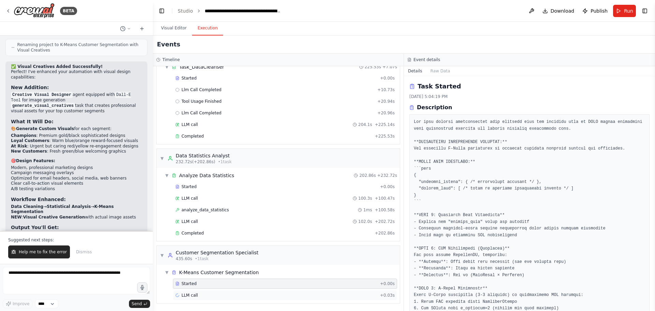
click at [296, 296] on div "LLM call + 0.03s" at bounding box center [284, 294] width 219 height 5
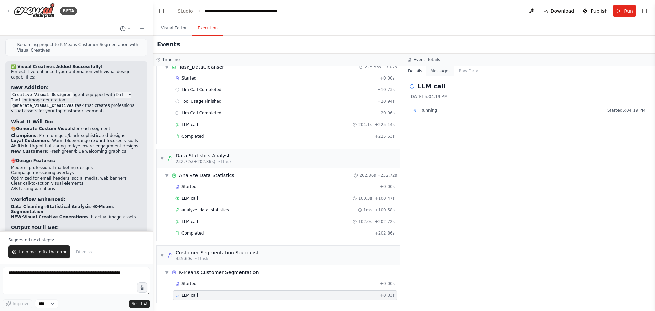
click at [437, 73] on button "Messages" at bounding box center [440, 71] width 28 height 10
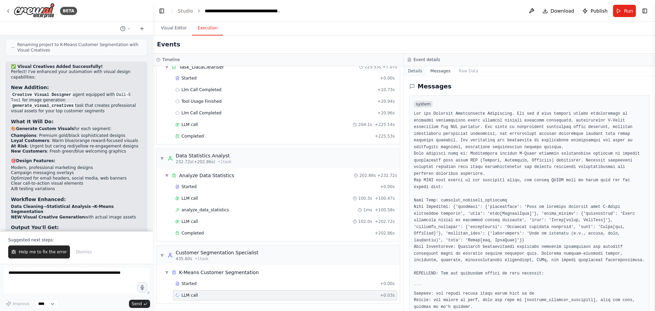
click at [413, 75] on button "Details" at bounding box center [415, 71] width 23 height 10
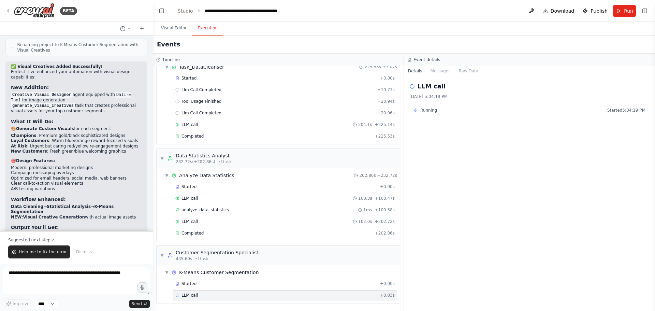
click at [432, 109] on span "Running" at bounding box center [428, 109] width 17 height 5
click at [587, 11] on button "Publish" at bounding box center [595, 11] width 31 height 12
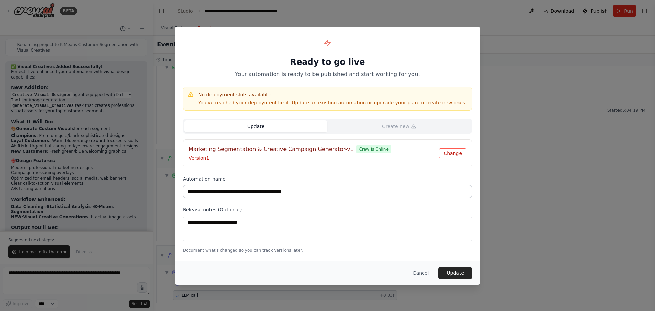
click at [462, 156] on button "Change" at bounding box center [452, 153] width 27 height 10
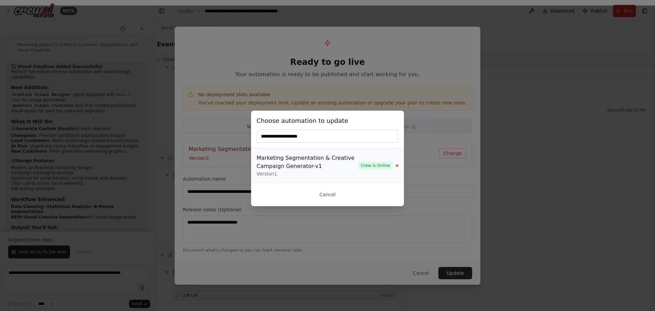
click at [318, 165] on div "Marketing Segmentation & Creative Campaign Generator-v1" at bounding box center [308, 162] width 102 height 16
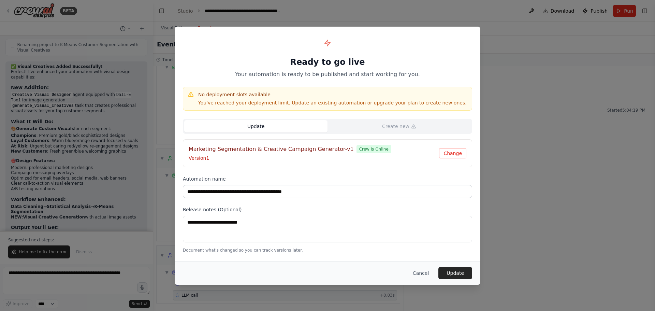
click at [256, 96] on h4 "No deployment slots available" at bounding box center [332, 94] width 268 height 7
click at [418, 274] on button "Cancel" at bounding box center [420, 273] width 27 height 12
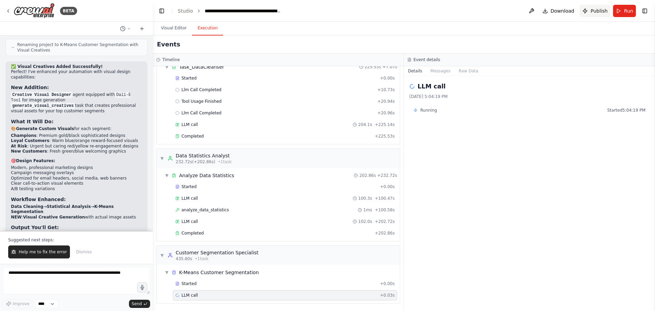
click at [600, 14] on span "Publish" at bounding box center [598, 11] width 17 height 7
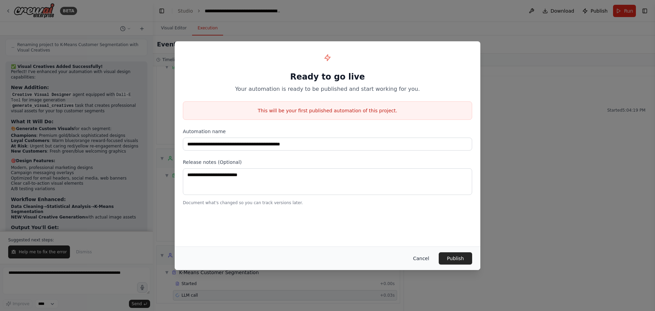
click at [424, 259] on button "Cancel" at bounding box center [421, 258] width 27 height 12
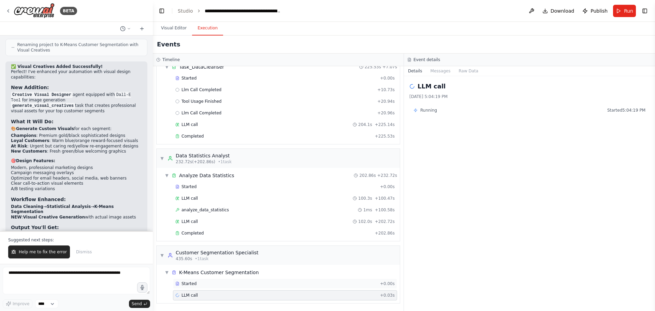
click at [193, 285] on span "Started" at bounding box center [188, 283] width 15 height 5
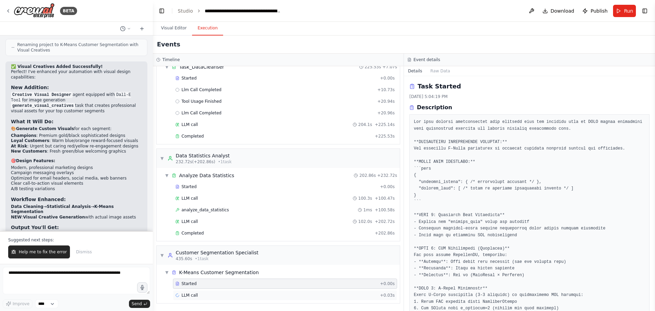
click at [193, 293] on span "LLM call" at bounding box center [189, 294] width 16 height 5
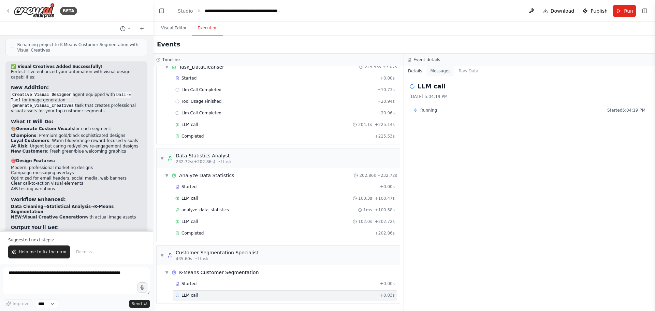
click at [427, 67] on button "Messages" at bounding box center [440, 71] width 28 height 10
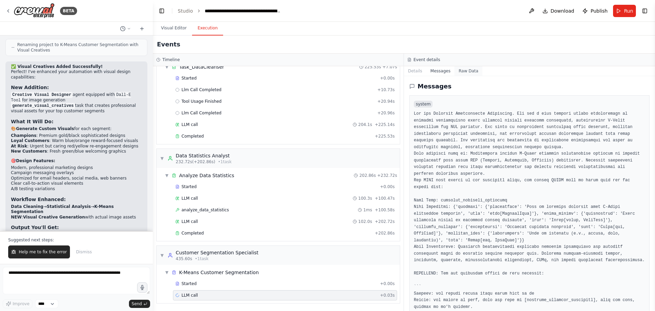
click at [463, 73] on button "Raw Data" at bounding box center [468, 71] width 28 height 10
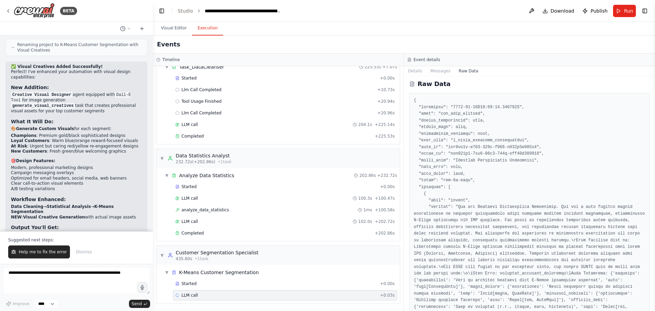
scroll to position [0, 0]
click at [414, 74] on button "Details" at bounding box center [415, 71] width 23 height 10
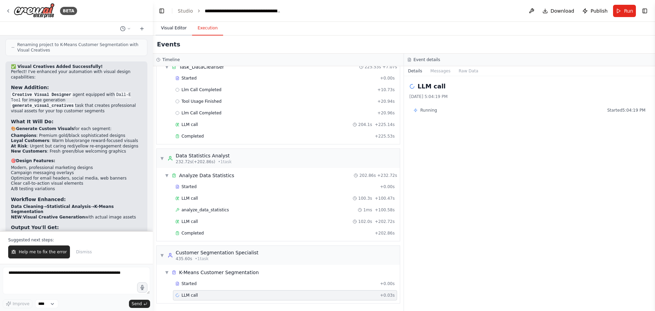
click at [170, 30] on button "Visual Editor" at bounding box center [174, 28] width 36 height 14
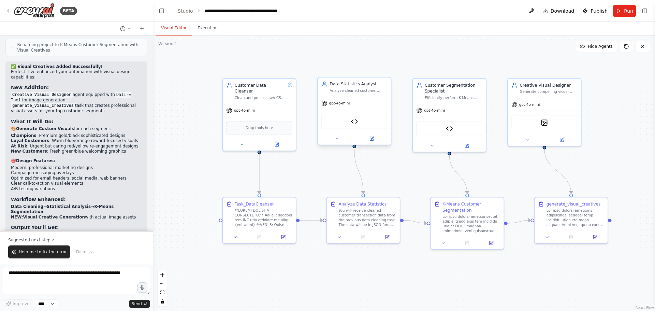
click at [352, 86] on div "Data Statistics Analyst" at bounding box center [358, 84] width 58 height 6
click at [354, 211] on div "You will receive cleaned customer transaction data from the previous data clean…" at bounding box center [367, 216] width 58 height 19
click at [355, 122] on img at bounding box center [354, 121] width 7 height 7
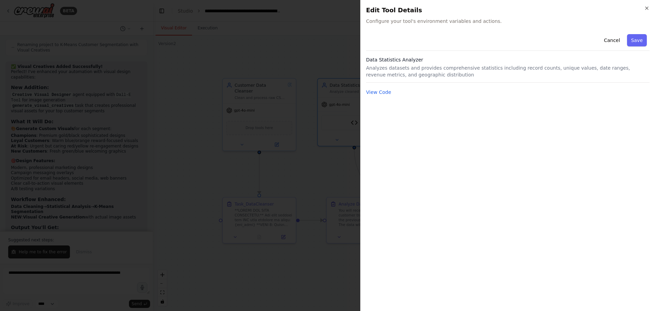
click at [380, 97] on div "Cancel Save Data Statistics Analyzer Analyzes datasets and provides comprehensi…" at bounding box center [507, 168] width 283 height 274
click at [380, 95] on button "View Code" at bounding box center [378, 92] width 25 height 7
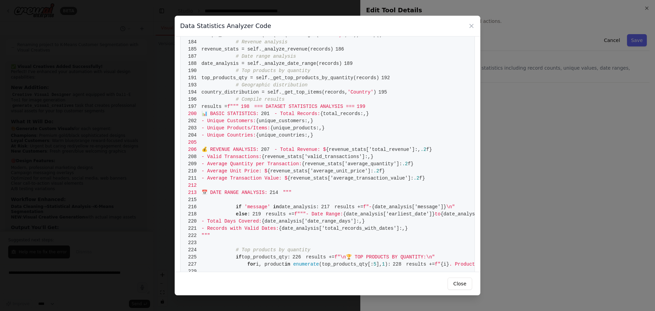
scroll to position [546, 0]
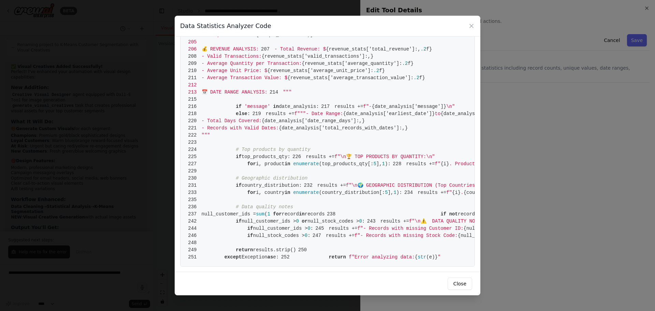
scroll to position [1597, 0]
click at [467, 282] on button "Close" at bounding box center [460, 283] width 25 height 12
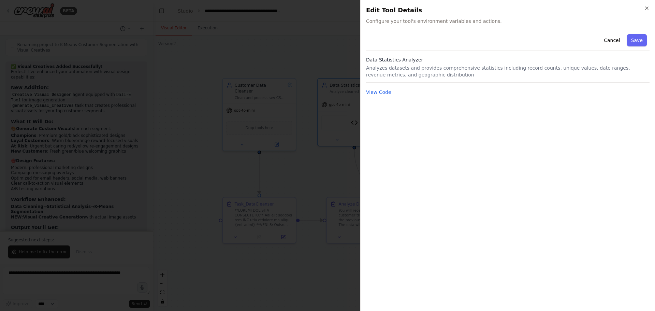
click at [443, 182] on div "Cancel Save Data Statistics Analyzer Analyzes datasets and provides comprehensi…" at bounding box center [507, 168] width 283 height 274
click at [615, 38] on button "Cancel" at bounding box center [612, 40] width 24 height 12
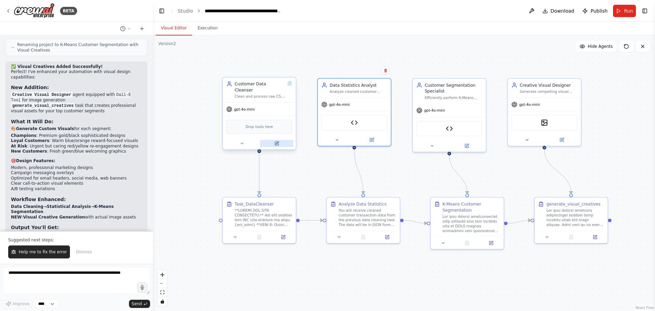
click at [278, 141] on icon at bounding box center [276, 143] width 5 height 5
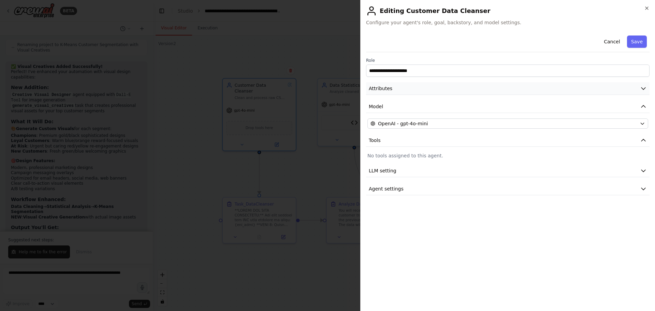
click at [400, 91] on button "Attributes" at bounding box center [507, 88] width 283 height 13
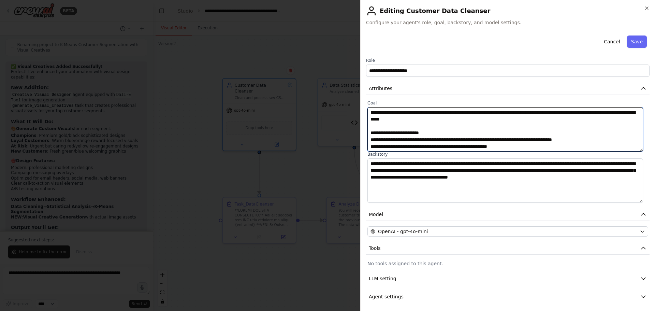
click at [451, 130] on textarea "**********" at bounding box center [505, 129] width 276 height 44
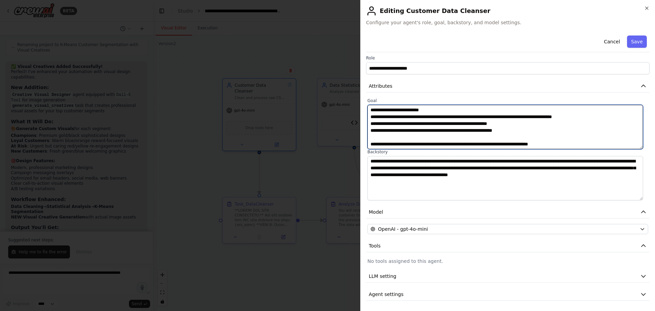
scroll to position [3, 0]
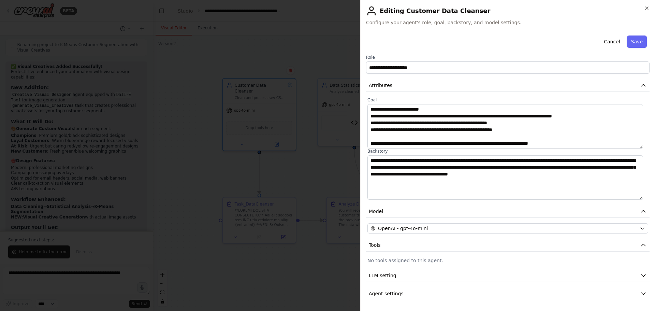
click at [606, 42] on button "Cancel" at bounding box center [612, 41] width 24 height 12
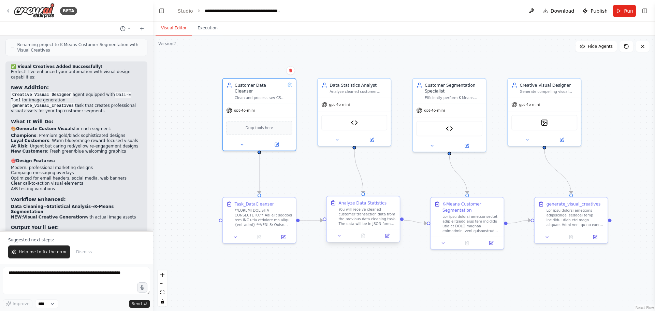
click at [352, 213] on div "You will receive cleaned customer transaction data from the previous data clean…" at bounding box center [367, 216] width 58 height 19
click at [386, 235] on icon at bounding box center [386, 235] width 3 height 3
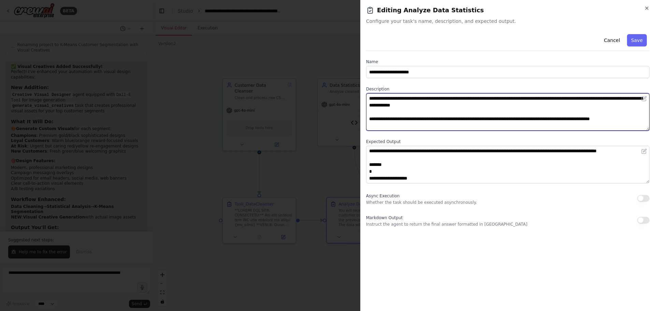
click at [433, 110] on textarea "**********" at bounding box center [507, 112] width 283 height 38
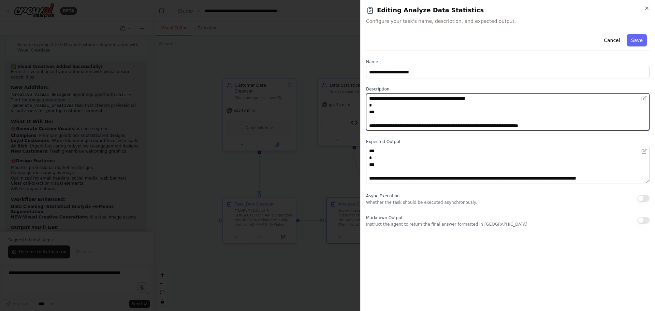
scroll to position [327, 0]
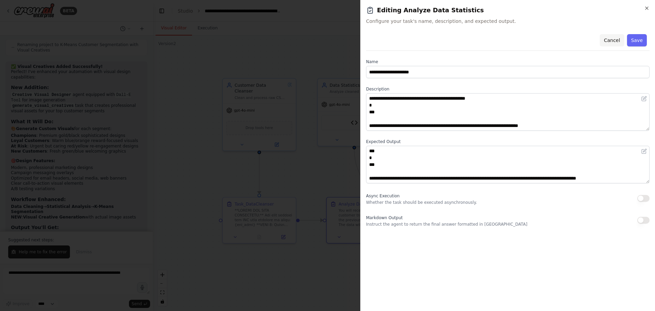
click at [608, 40] on button "Cancel" at bounding box center [612, 40] width 24 height 12
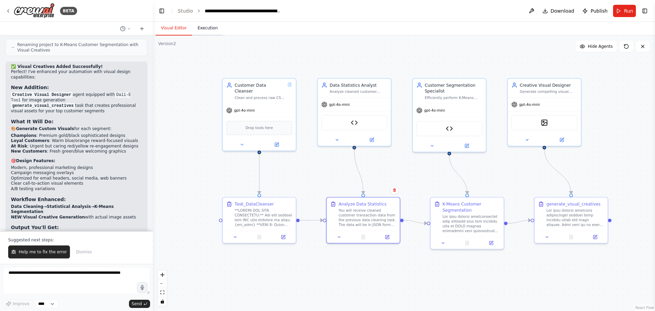
click at [205, 26] on button "Execution" at bounding box center [207, 28] width 31 height 14
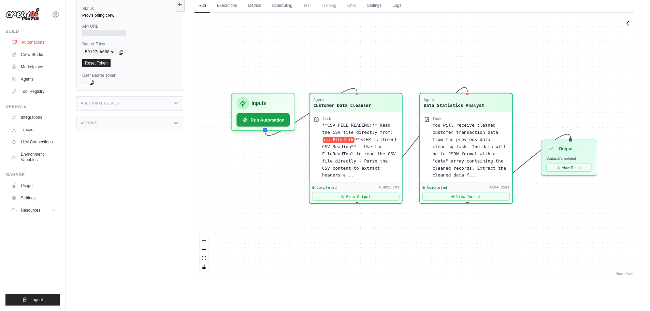
click at [30, 42] on link "Automations" at bounding box center [35, 42] width 52 height 11
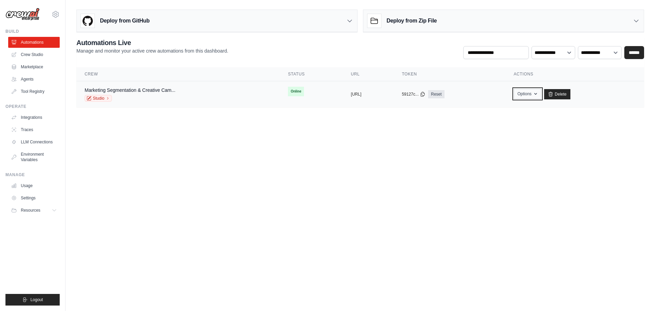
click at [538, 95] on icon "button" at bounding box center [535, 93] width 5 height 5
click at [570, 93] on link "Delete" at bounding box center [557, 94] width 26 height 10
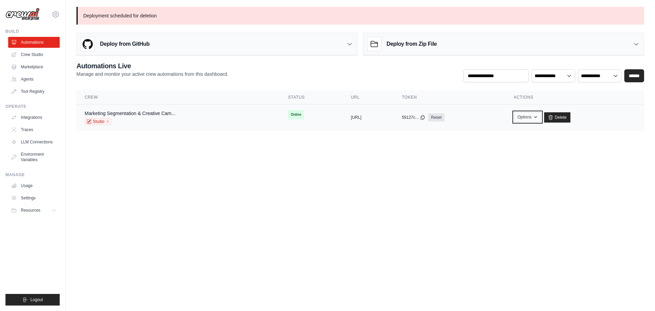
click at [538, 118] on icon "button" at bounding box center [535, 116] width 5 height 5
click at [300, 194] on body "varun.merchant@cloudaeon.net Settings Build Automations Crew Studio" at bounding box center [327, 155] width 655 height 311
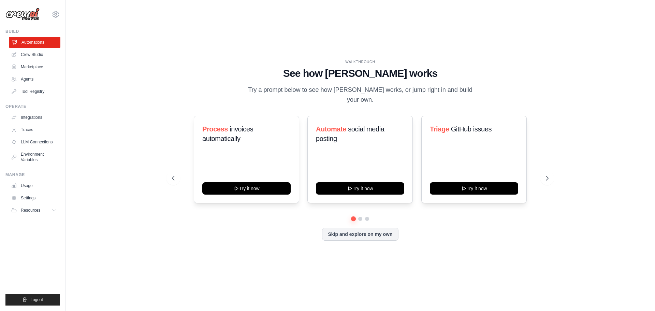
click at [35, 43] on link "Automations" at bounding box center [35, 42] width 52 height 11
click at [377, 229] on button "Skip and explore on my own" at bounding box center [360, 233] width 76 height 13
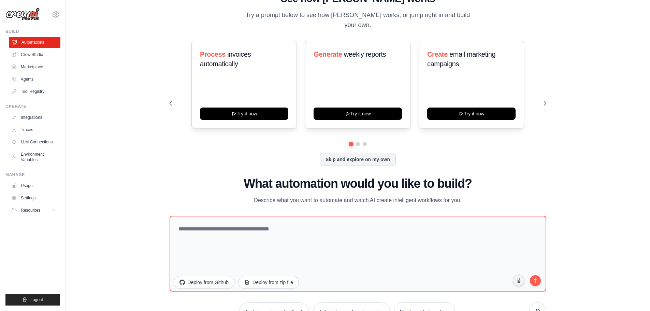
click at [30, 40] on link "Automations" at bounding box center [35, 42] width 52 height 11
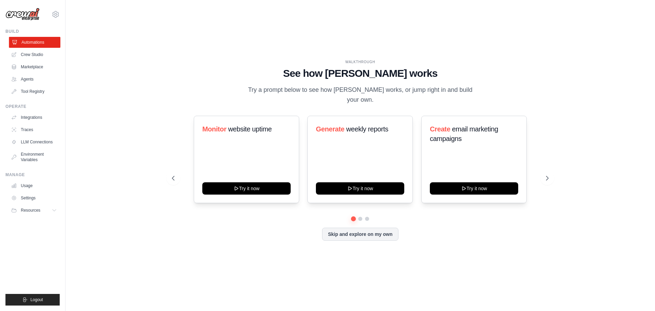
click at [34, 42] on link "Automations" at bounding box center [35, 42] width 52 height 11
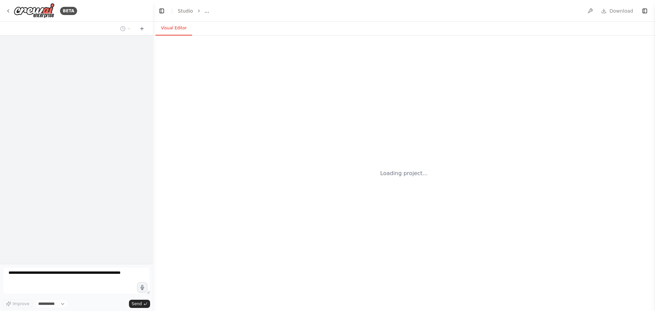
select select "****"
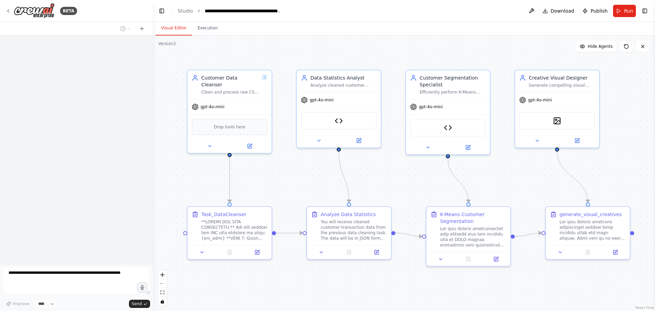
click at [176, 28] on button "Visual Editor" at bounding box center [174, 28] width 36 height 14
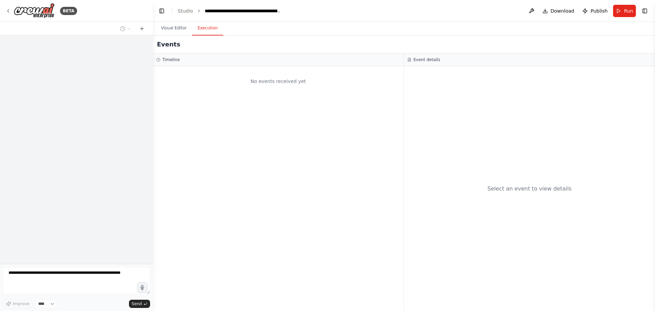
click at [210, 28] on button "Execution" at bounding box center [207, 28] width 31 height 14
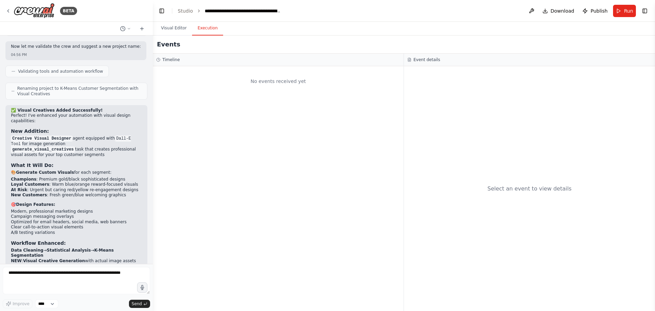
scroll to position [4455, 0]
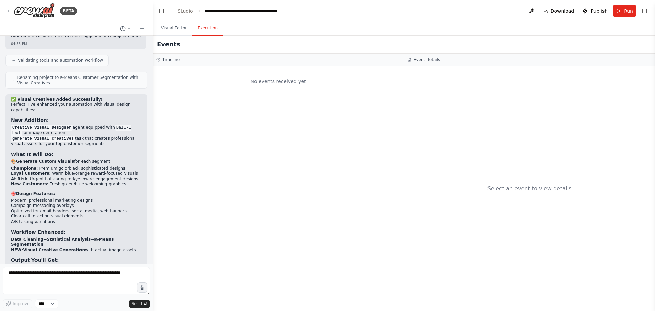
click at [303, 105] on div "No events received yet" at bounding box center [278, 188] width 251 height 245
click at [162, 61] on div "Timeline" at bounding box center [278, 59] width 244 height 5
click at [176, 33] on button "Visual Editor" at bounding box center [174, 28] width 36 height 14
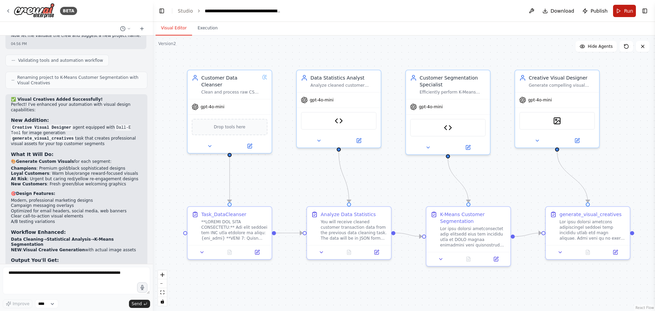
click at [621, 11] on button "Run" at bounding box center [624, 11] width 23 height 12
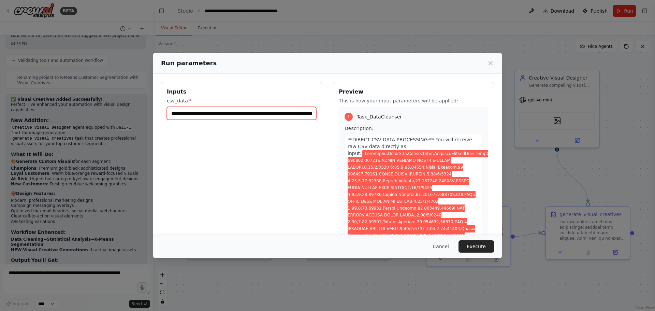
click at [213, 116] on input "csv_data *" at bounding box center [241, 113] width 149 height 13
paste input "text"
type input "**********"
click at [481, 243] on button "Execute" at bounding box center [475, 246] width 35 height 12
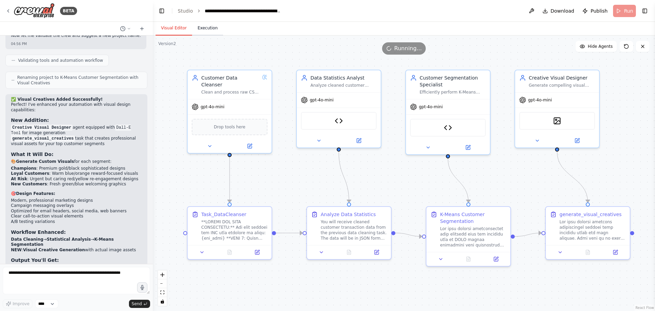
click at [206, 29] on button "Execution" at bounding box center [207, 28] width 31 height 14
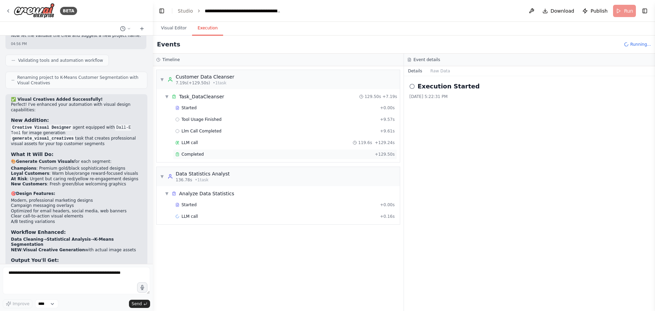
click at [378, 155] on span "+ 129.50s" at bounding box center [385, 153] width 20 height 5
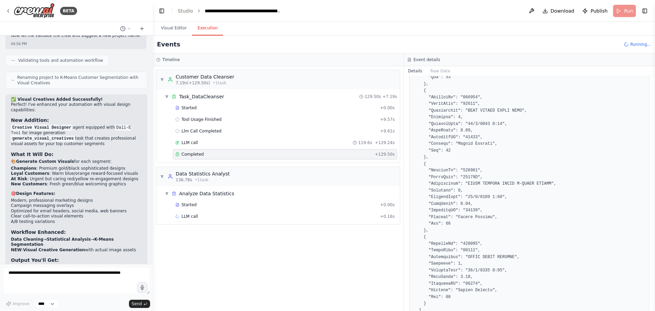
scroll to position [3839, 0]
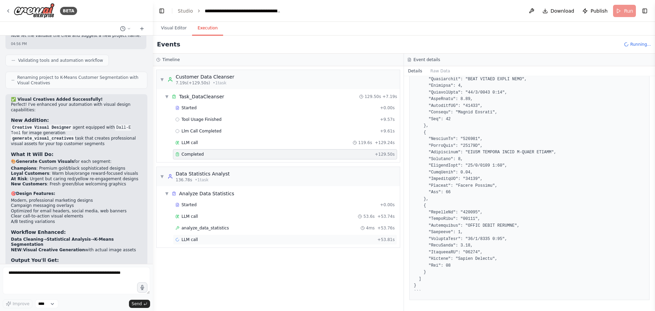
click at [214, 238] on div "LLM call + 53.81s" at bounding box center [284, 239] width 219 height 5
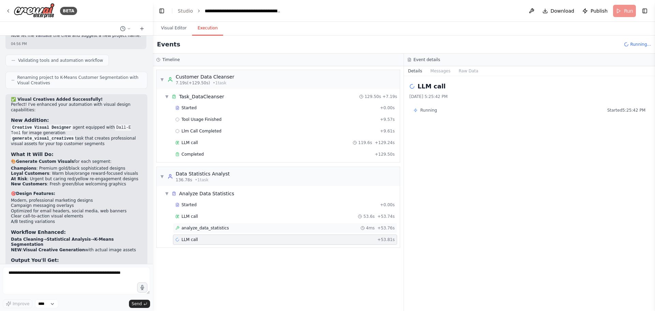
click at [222, 228] on div "analyze_data_statistics 4ms + 53.76s" at bounding box center [284, 227] width 219 height 5
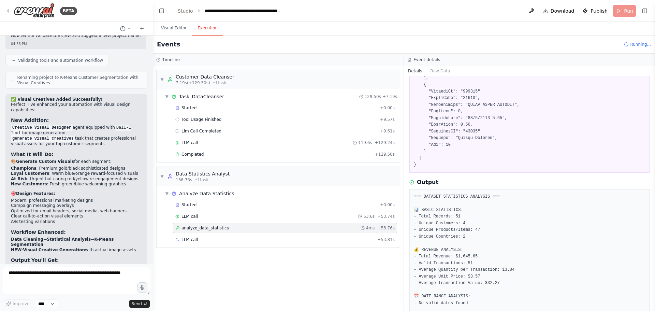
scroll to position [3809, 0]
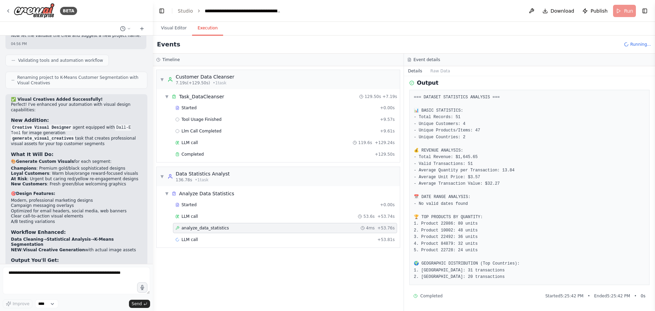
click at [429, 296] on span "Completed" at bounding box center [431, 295] width 22 height 5
click at [225, 229] on div "analyze_data_statistics 4ms + 53.76s" at bounding box center [284, 227] width 219 height 5
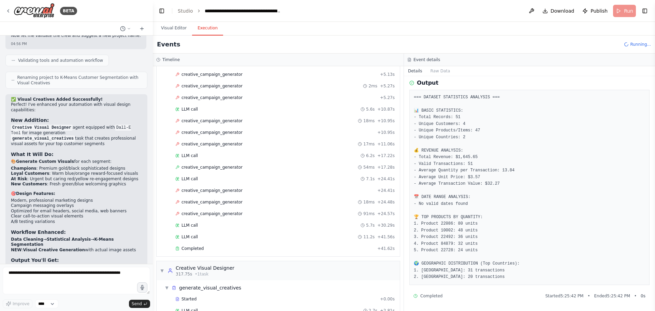
scroll to position [273, 0]
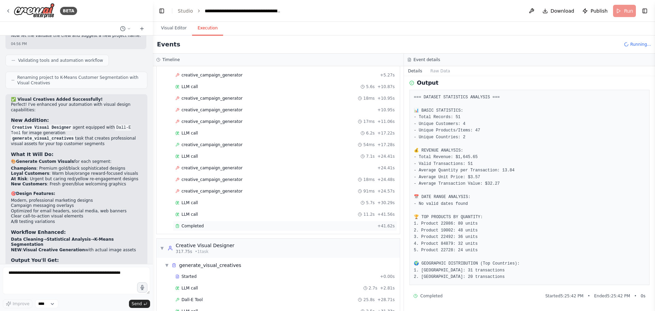
click at [224, 225] on div "Completed" at bounding box center [274, 225] width 199 height 5
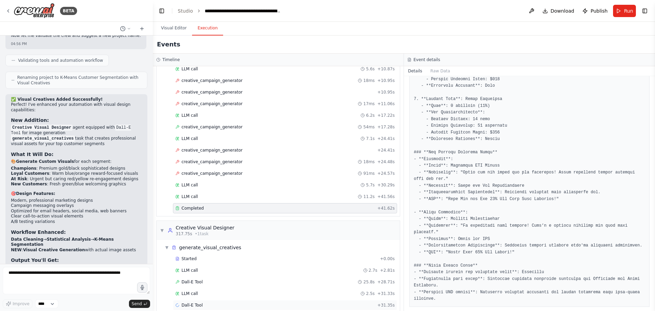
scroll to position [301, 0]
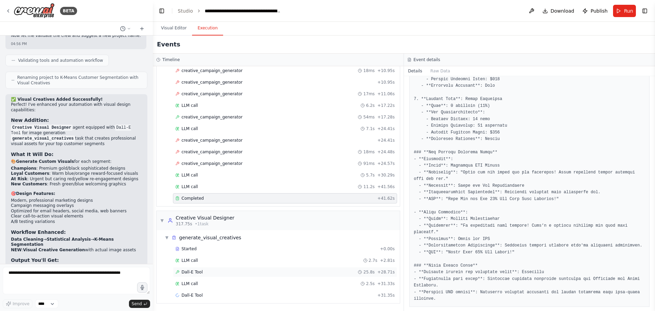
click at [206, 275] on div "Dall-E Tool 25.8s + 28.71s" at bounding box center [285, 272] width 224 height 10
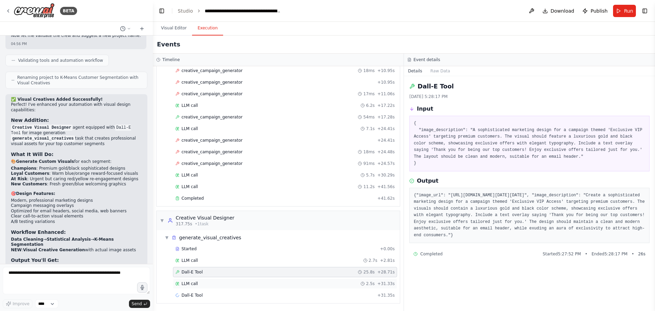
click at [196, 286] on div "LLM call 2.5s + 31.33s" at bounding box center [285, 283] width 224 height 10
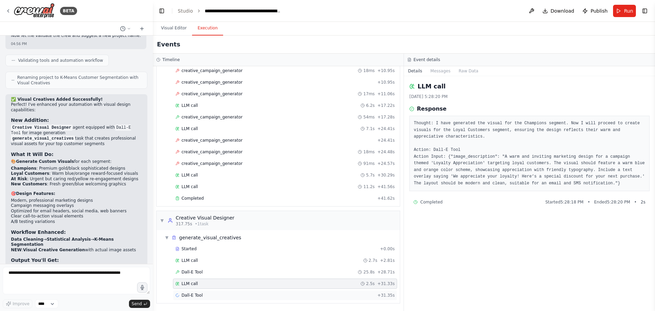
click at [195, 293] on span "Dall-E Tool" at bounding box center [191, 294] width 21 height 5
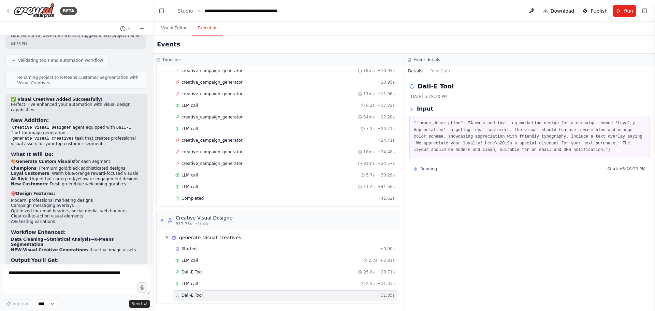
click at [282, 297] on div "Dall-E Tool + 31.35s" at bounding box center [284, 294] width 219 height 5
click at [218, 285] on div "LLM call 2.5s + 31.33s" at bounding box center [284, 283] width 219 height 5
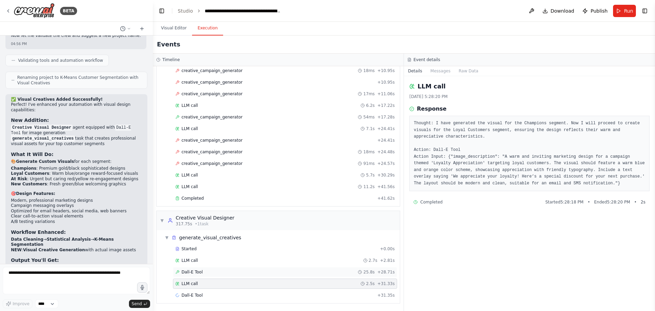
click at [222, 272] on div "Dall-E Tool 25.8s + 28.71s" at bounding box center [284, 271] width 219 height 5
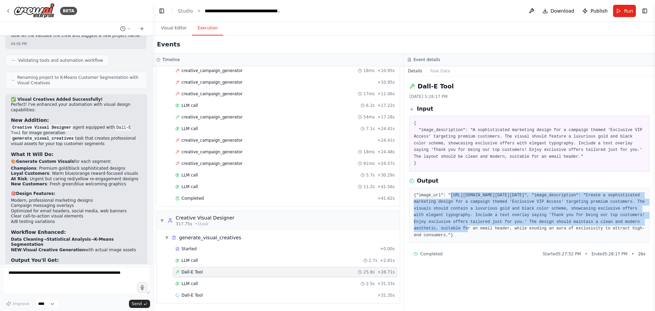
drag, startPoint x: 447, startPoint y: 195, endPoint x: 532, endPoint y: 227, distance: 91.2
click at [532, 227] on pre "{"image_url": "https://oaidalleapiprodscus.blob.core.windows.net/private/org-hZ…" at bounding box center [529, 215] width 231 height 47
copy pre "https://oaidalleapiprodscus.blob.core.windows.net/private/org-hZRtglLxBYvAvvtxh…"
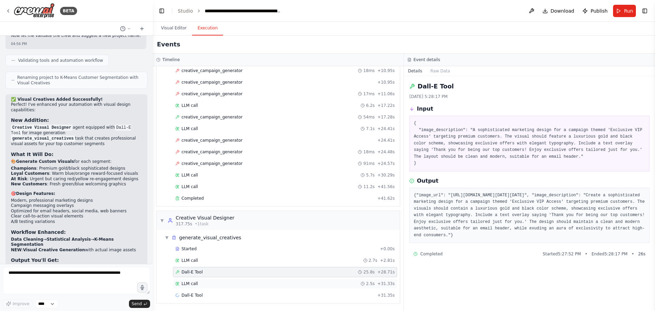
click at [201, 285] on div "LLM call 2.5s + 31.33s" at bounding box center [284, 283] width 219 height 5
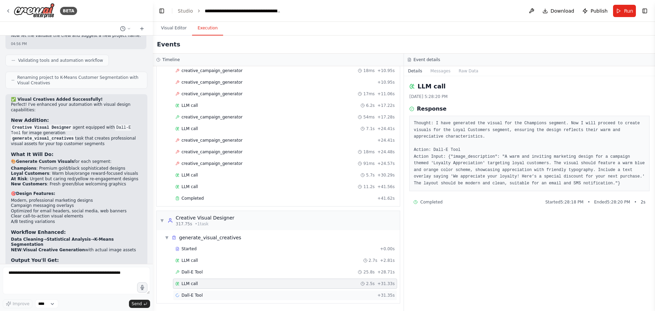
click at [199, 293] on span "Dall-E Tool" at bounding box center [191, 294] width 21 height 5
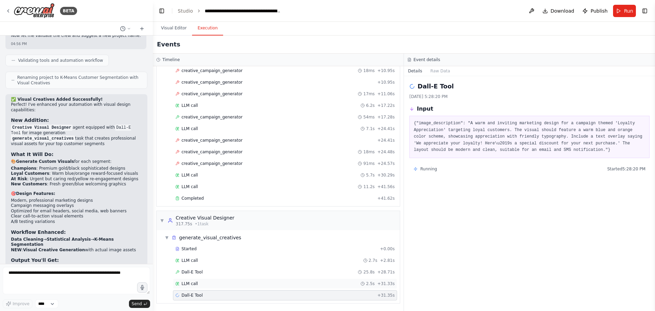
click at [211, 285] on div "LLM call 2.5s + 31.33s" at bounding box center [284, 283] width 219 height 5
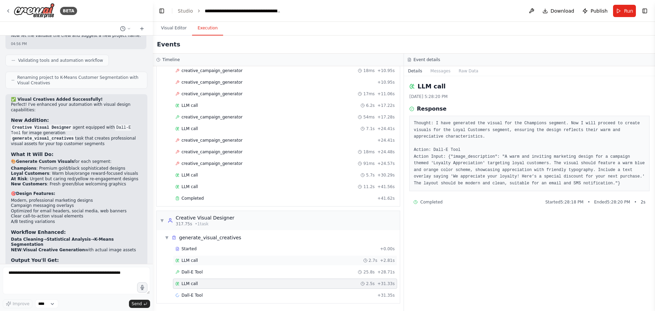
click at [229, 259] on div "LLM call 2.7s + 2.81s" at bounding box center [284, 260] width 219 height 5
click at [196, 284] on div "LLM call 2.5s + 31.33s" at bounding box center [284, 283] width 219 height 5
click at [210, 290] on div "Dall-E Tool + 31.35s" at bounding box center [285, 295] width 224 height 10
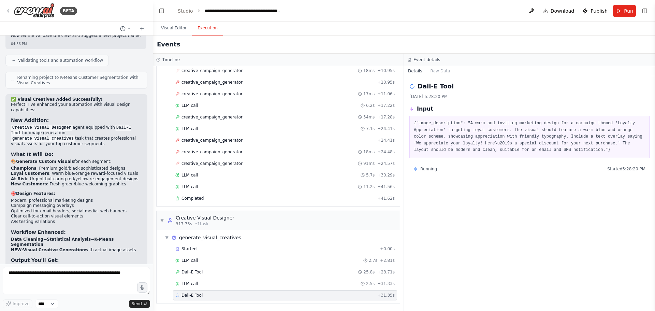
click at [208, 294] on div "Dall-E Tool + 31.35s" at bounding box center [284, 294] width 219 height 5
click at [176, 28] on button "Visual Editor" at bounding box center [174, 28] width 36 height 14
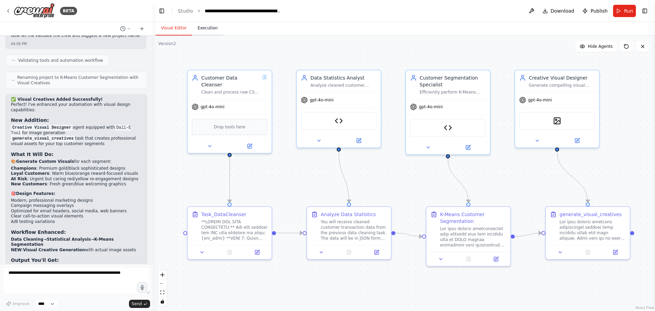
click at [206, 32] on button "Execution" at bounding box center [207, 28] width 31 height 14
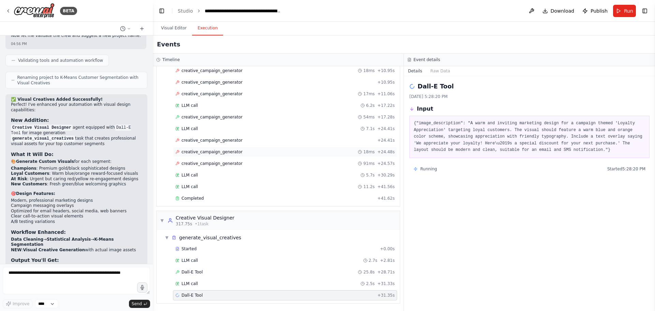
click at [211, 151] on span "creative_campaign_generator" at bounding box center [211, 151] width 61 height 5
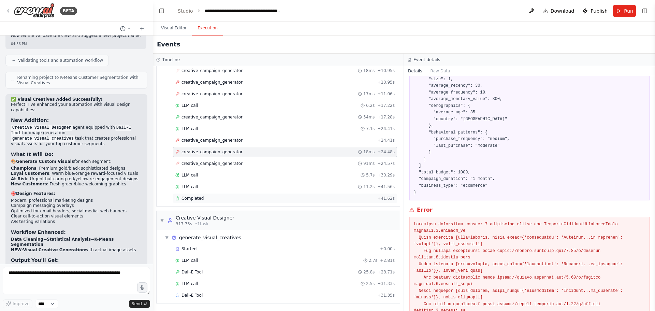
scroll to position [266, 0]
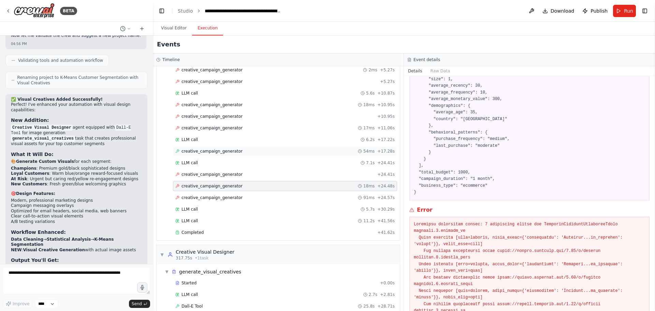
click at [217, 149] on span "creative_campaign_generator" at bounding box center [211, 150] width 61 height 5
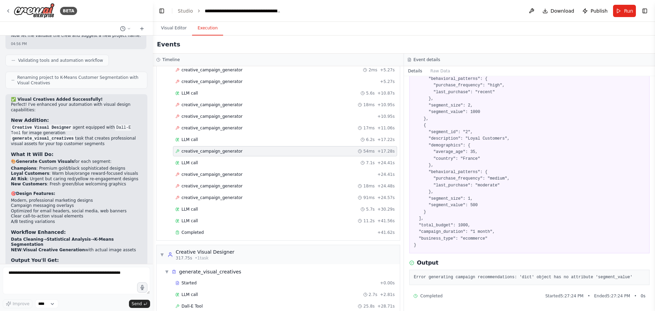
scroll to position [104, 0]
click at [221, 143] on div "LLM call 6.2s + 17.22s" at bounding box center [285, 139] width 224 height 10
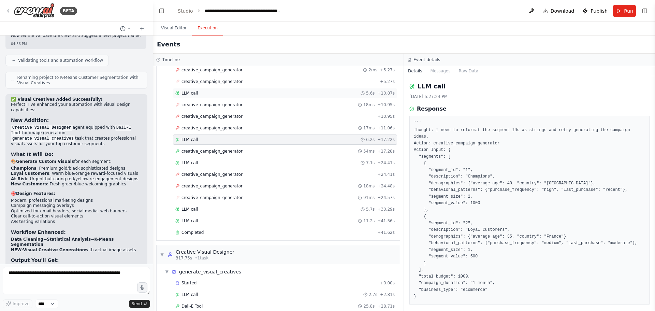
click at [208, 92] on div "LLM call 5.6s + 10.87s" at bounding box center [284, 92] width 219 height 5
click at [195, 138] on span "LLM call" at bounding box center [189, 139] width 16 height 5
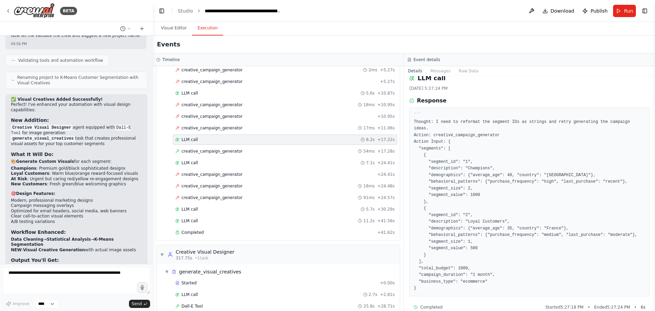
scroll to position [13, 0]
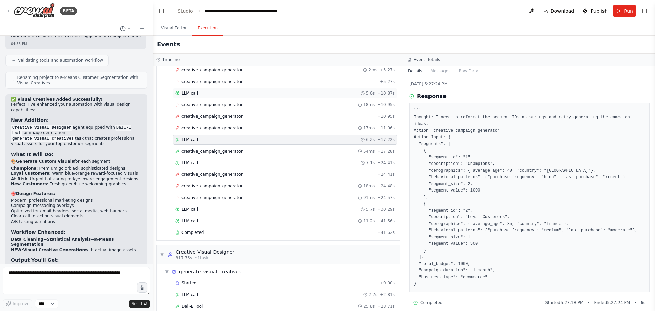
click at [216, 94] on div "LLM call 5.6s + 10.87s" at bounding box center [284, 92] width 219 height 5
click at [194, 142] on span "LLM call" at bounding box center [189, 139] width 16 height 5
click at [198, 95] on div "LLM call 5.6s + 10.87s" at bounding box center [284, 92] width 219 height 5
click at [185, 141] on span "LLM call" at bounding box center [189, 139] width 16 height 5
click at [194, 149] on span "creative_campaign_generator" at bounding box center [211, 150] width 61 height 5
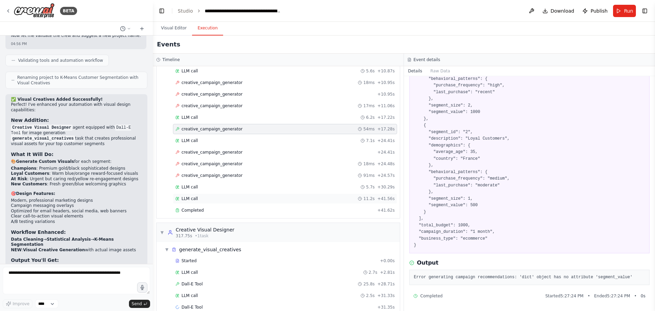
scroll to position [301, 0]
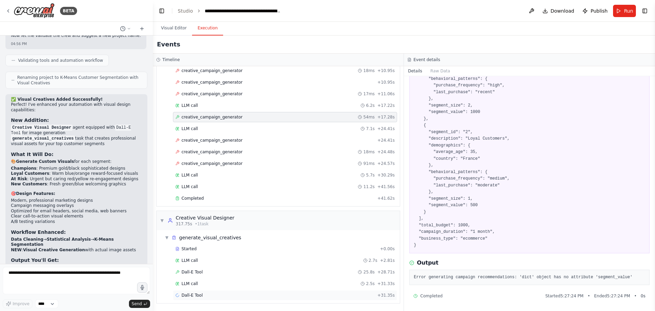
click at [208, 298] on div "Dall-E Tool + 31.35s" at bounding box center [285, 295] width 224 height 10
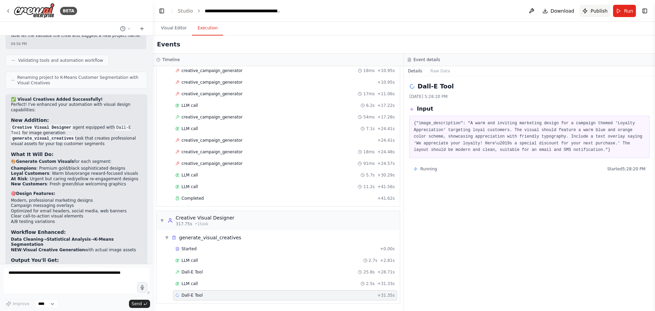
click at [601, 13] on span "Publish" at bounding box center [598, 11] width 17 height 7
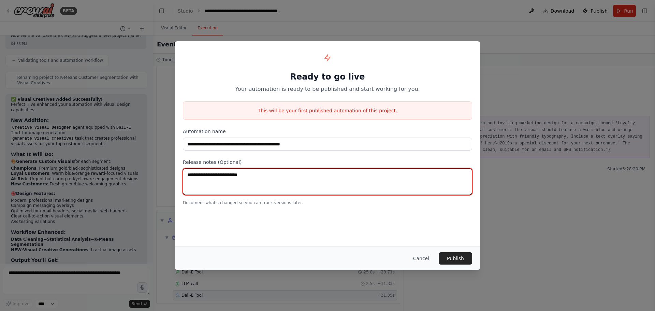
click at [222, 183] on textarea at bounding box center [327, 181] width 289 height 27
click at [405, 178] on textarea "**********" at bounding box center [327, 181] width 289 height 27
type textarea "**********"
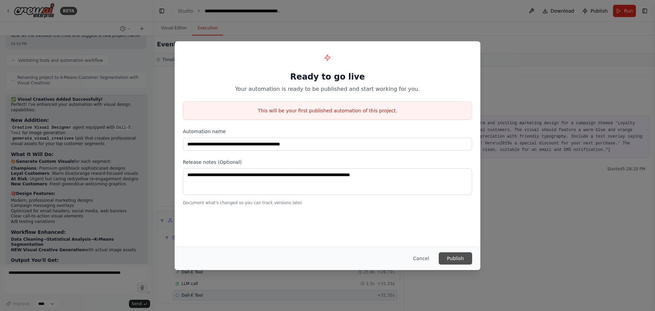
click at [455, 258] on button "Publish" at bounding box center [455, 258] width 33 height 12
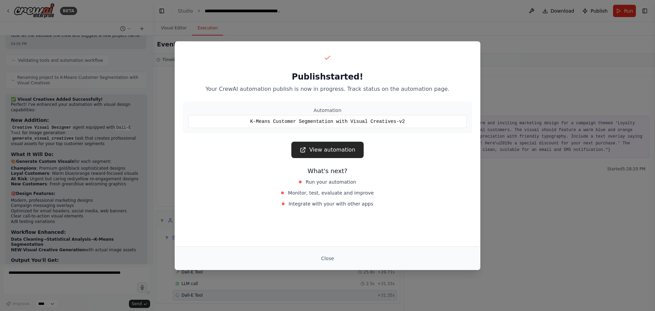
click at [329, 257] on button "Close" at bounding box center [328, 258] width 24 height 12
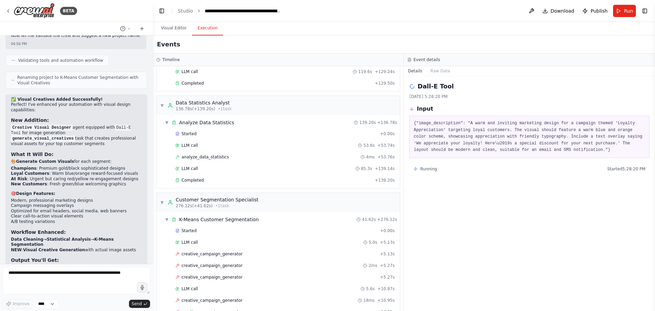
scroll to position [62, 0]
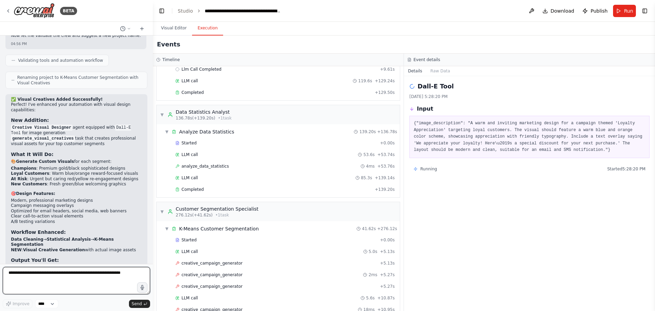
click at [46, 269] on textarea at bounding box center [76, 280] width 147 height 27
click at [113, 273] on textarea "**********" at bounding box center [76, 280] width 147 height 27
type textarea "**********"
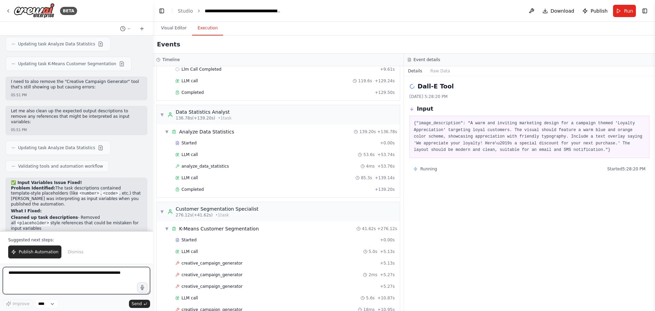
scroll to position [4945, 0]
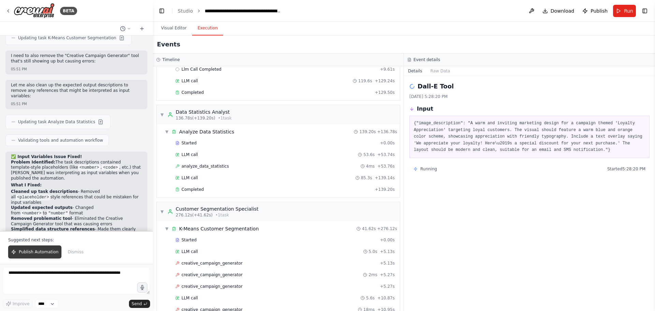
click at [44, 249] on button "Publish Automation" at bounding box center [34, 251] width 53 height 13
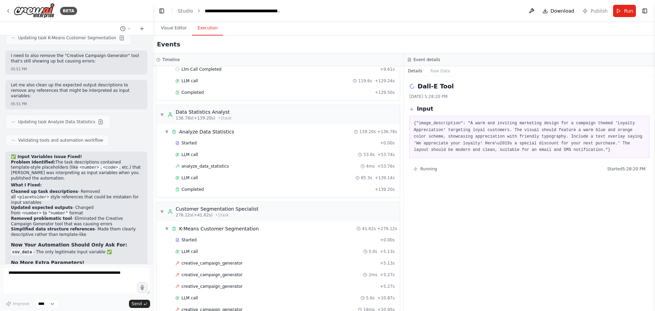
scroll to position [4912, 0]
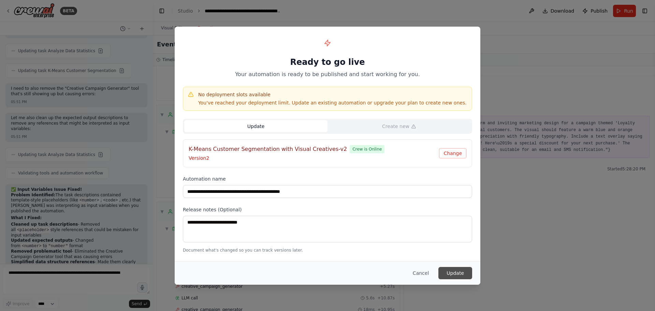
click at [457, 269] on button "Update" at bounding box center [455, 273] width 34 height 12
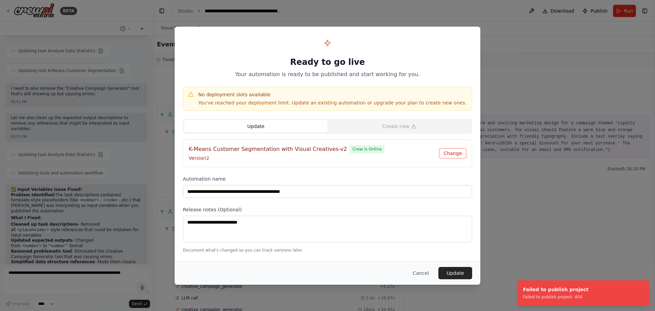
click at [459, 152] on button "Change" at bounding box center [452, 153] width 27 height 10
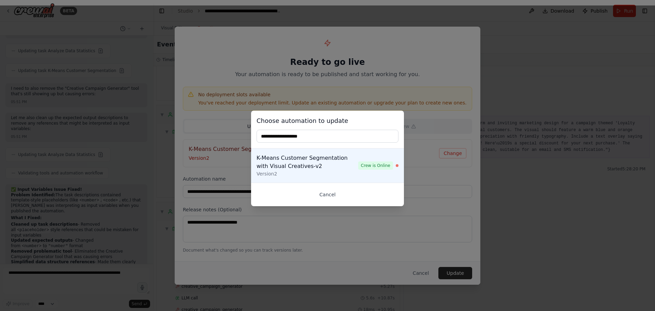
click at [325, 193] on button "Cancel" at bounding box center [328, 194] width 142 height 12
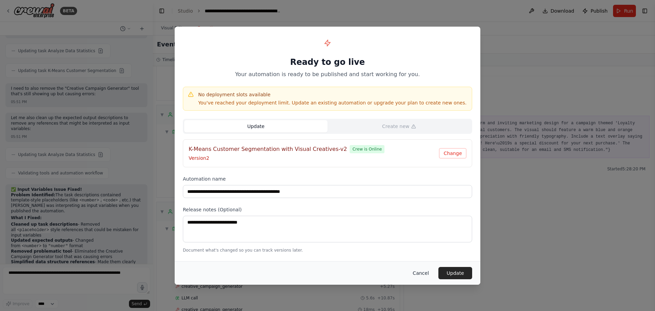
click at [421, 275] on button "Cancel" at bounding box center [420, 273] width 27 height 12
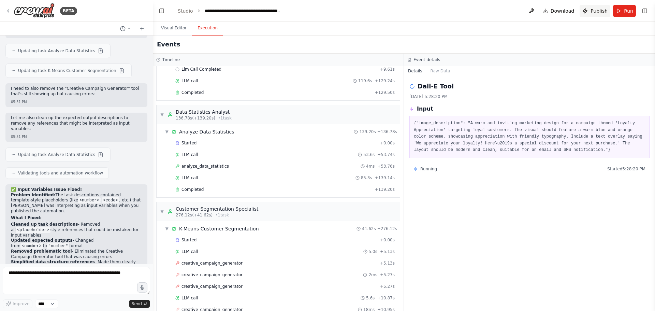
click at [597, 14] on span "Publish" at bounding box center [598, 11] width 17 height 7
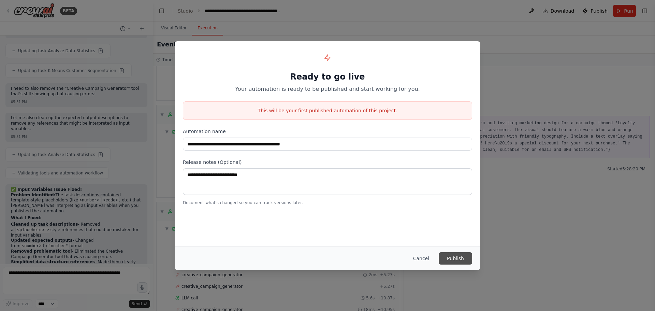
click at [457, 264] on button "Publish" at bounding box center [455, 258] width 33 height 12
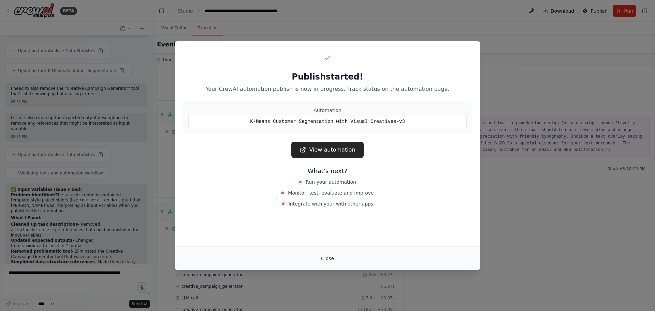
click at [328, 261] on button "Close" at bounding box center [328, 258] width 24 height 12
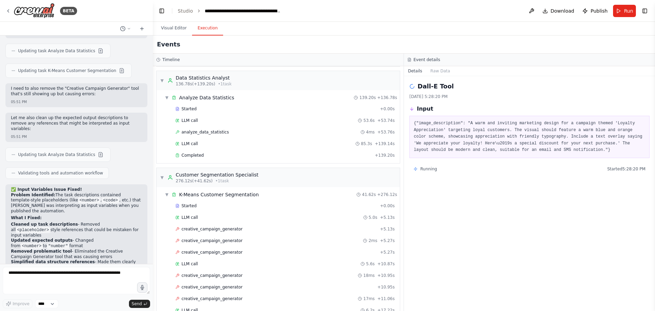
scroll to position [0, 0]
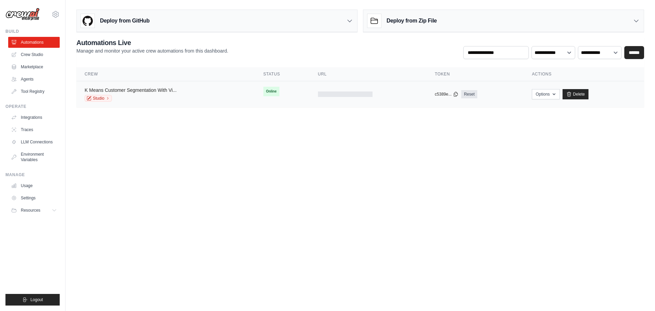
click at [123, 90] on link "K Means Customer Segmentation With Vi..." at bounding box center [131, 89] width 92 height 5
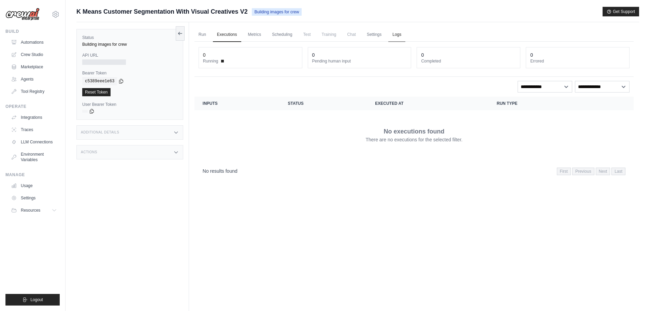
click at [397, 37] on link "Logs" at bounding box center [396, 35] width 17 height 14
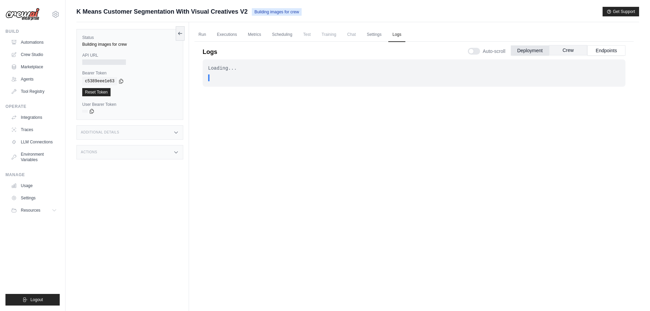
click at [560, 51] on button "Crew" at bounding box center [568, 50] width 38 height 10
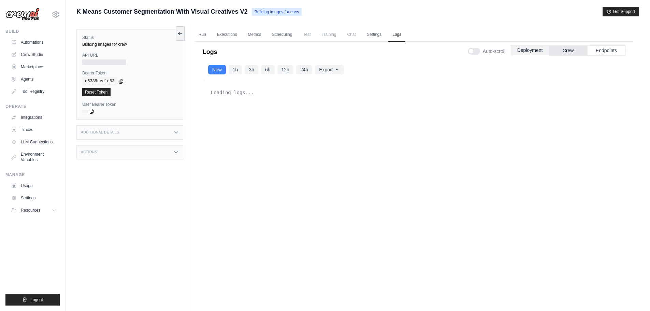
click at [539, 51] on button "Deployment" at bounding box center [530, 50] width 38 height 10
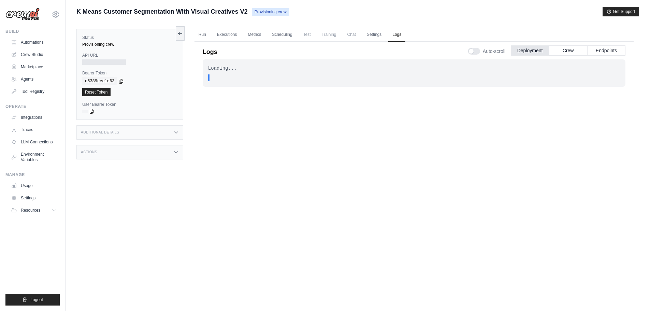
click at [282, 13] on span "Provisioning crew" at bounding box center [271, 12] width 38 height 8
click at [376, 34] on link "Settings" at bounding box center [374, 35] width 23 height 14
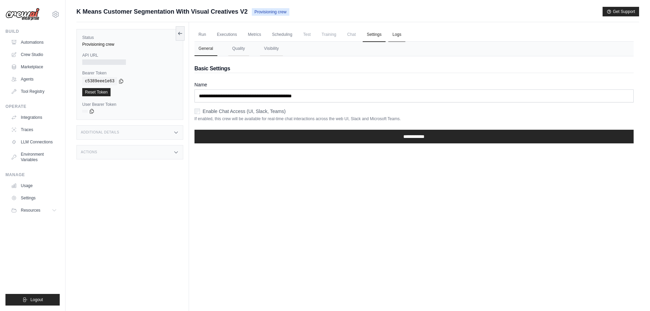
click at [392, 36] on link "Logs" at bounding box center [396, 35] width 17 height 14
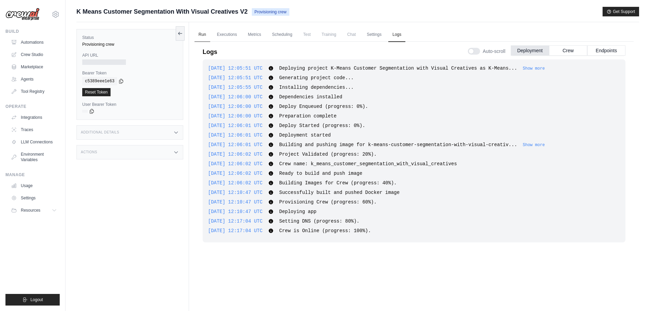
click at [200, 35] on link "Run" at bounding box center [202, 35] width 16 height 14
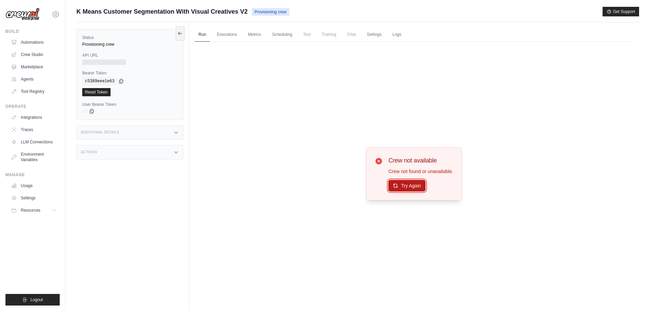
click at [415, 182] on button "Try Again" at bounding box center [406, 186] width 37 height 12
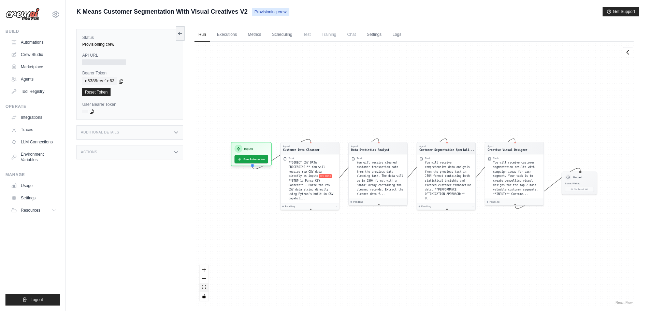
click at [202, 285] on icon "fit view" at bounding box center [204, 287] width 4 height 4
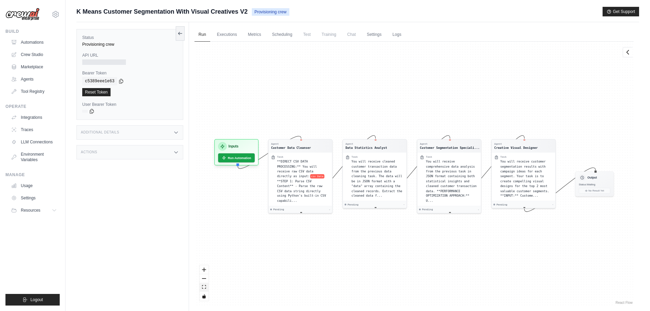
click at [204, 289] on icon "fit view" at bounding box center [204, 287] width 4 height 4
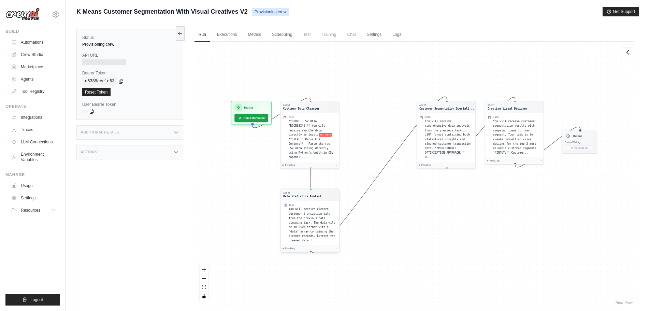
drag, startPoint x: 402, startPoint y: 135, endPoint x: 310, endPoint y: 209, distance: 118.2
click at [310, 209] on span "You will receive cleaned customer transaction data from the previous data clean…" at bounding box center [312, 224] width 46 height 34
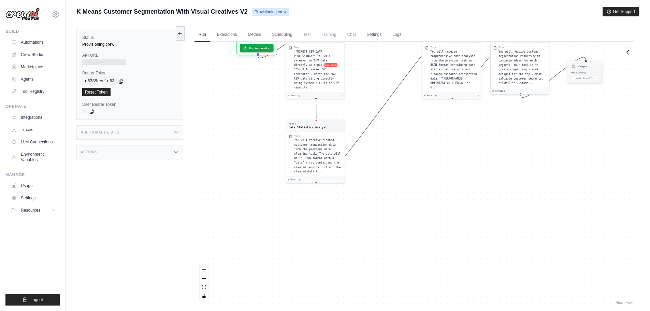
drag, startPoint x: 406, startPoint y: 199, endPoint x: 411, endPoint y: 130, distance: 69.1
click at [411, 130] on div "Agent Customer Data Cleanser Task **DIRECT CSV DATA PROCESSING:** You will rece…" at bounding box center [413, 174] width 439 height 264
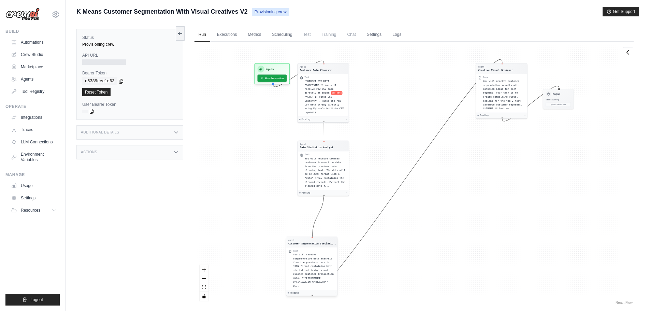
drag, startPoint x: 454, startPoint y: 69, endPoint x: 317, endPoint y: 268, distance: 242.6
click at [316, 269] on span "You will receive comprehensive data analysis from the previous task in JSON for…" at bounding box center [313, 270] width 41 height 34
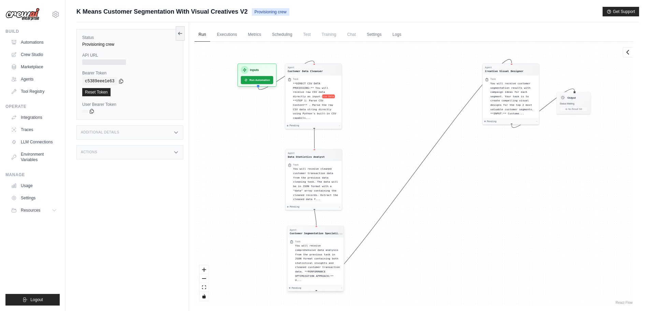
drag, startPoint x: 322, startPoint y: 265, endPoint x: 331, endPoint y: 248, distance: 19.5
click at [331, 248] on div "You will receive comprehensive data analysis from the previous task in JSON for…" at bounding box center [318, 262] width 46 height 39
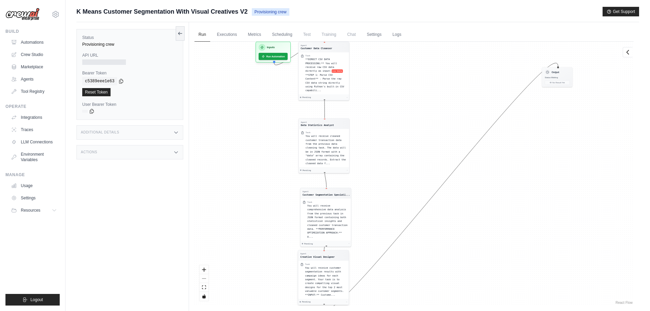
drag, startPoint x: 504, startPoint y: 97, endPoint x: 318, endPoint y: 283, distance: 263.9
click at [318, 283] on div "You will receive customer segmentation results with campaign ideas for each seg…" at bounding box center [326, 281] width 42 height 31
click at [518, 131] on div "Agent Customer Data Cleanser Task **DIRECT CSV DATA PROCESSING:** You will rece…" at bounding box center [413, 174] width 439 height 264
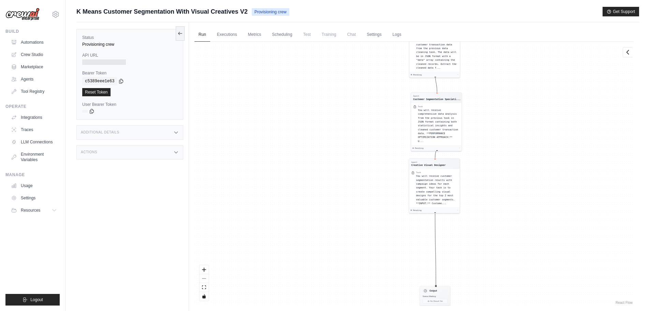
drag, startPoint x: 555, startPoint y: 75, endPoint x: 433, endPoint y: 284, distance: 241.9
click at [433, 288] on div "Output Status: Waiting No Result Yet" at bounding box center [435, 295] width 31 height 20
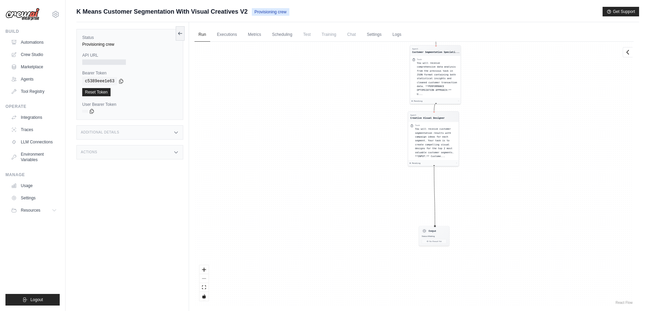
drag, startPoint x: 489, startPoint y: 239, endPoint x: 488, endPoint y: 140, distance: 98.9
click at [488, 140] on div "Agent Customer Data Cleanser Task **DIRECT CSV DATA PROCESSING:** You will rece…" at bounding box center [413, 174] width 439 height 264
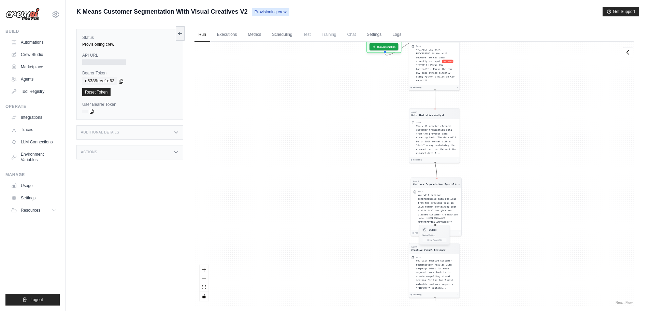
click at [432, 238] on div "No Result Yet" at bounding box center [434, 240] width 25 height 4
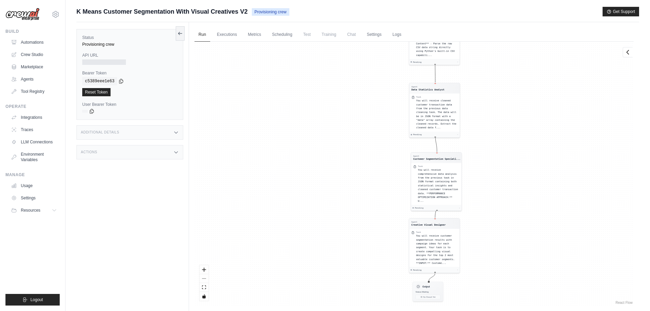
click at [425, 290] on div "Output Status: Waiting No Result Yet" at bounding box center [427, 291] width 31 height 20
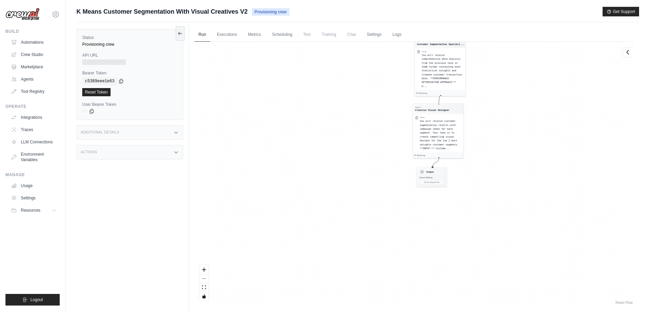
drag, startPoint x: 484, startPoint y: 239, endPoint x: 488, endPoint y: 105, distance: 134.4
click at [488, 105] on div "Agent Customer Data Cleanser Task **DIRECT CSV DATA PROCESSING:** You will rece…" at bounding box center [413, 174] width 439 height 264
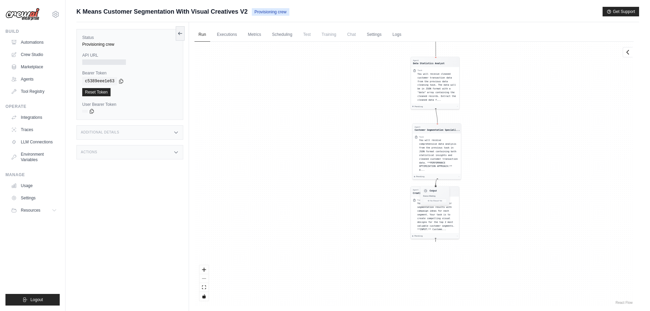
drag, startPoint x: 433, startPoint y: 174, endPoint x: 438, endPoint y: 184, distance: 10.8
click at [438, 186] on div "Output Status: Waiting No Result Yet" at bounding box center [434, 195] width 29 height 19
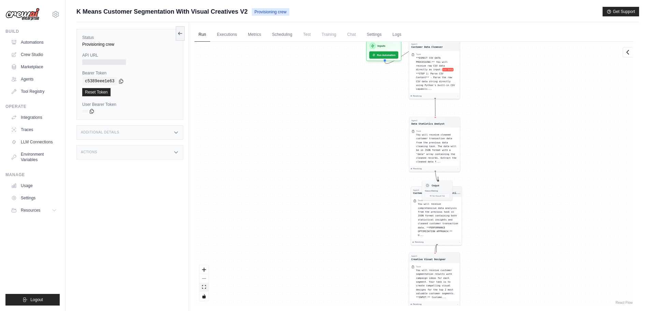
click at [204, 289] on icon "fit view" at bounding box center [204, 287] width 4 height 4
click at [204, 278] on div "React Flow controls" at bounding box center [204, 282] width 9 height 35
click at [204, 269] on icon "zoom in" at bounding box center [204, 269] width 4 height 4
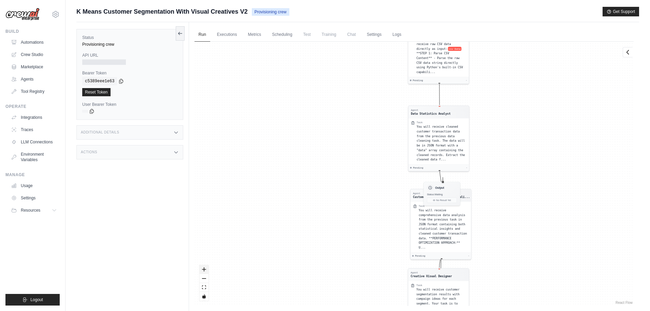
click at [204, 269] on icon "zoom in" at bounding box center [204, 269] width 4 height 4
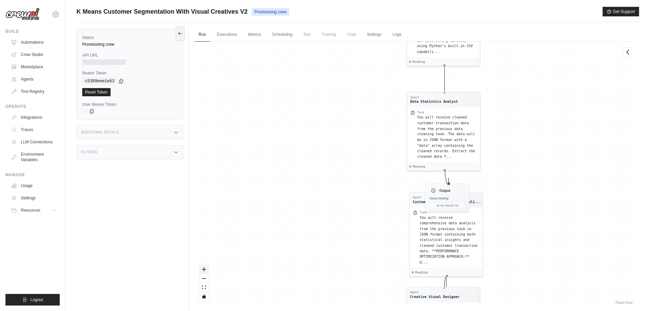
click at [204, 269] on icon "zoom in" at bounding box center [204, 269] width 4 height 4
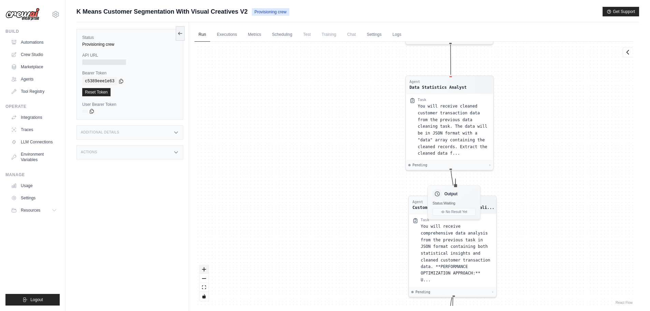
click at [204, 269] on icon "zoom in" at bounding box center [204, 269] width 4 height 4
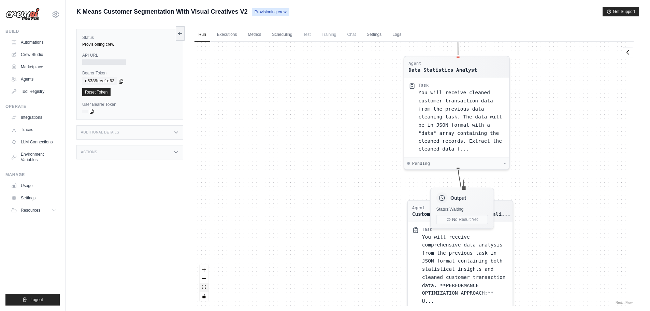
click at [204, 288] on icon "fit view" at bounding box center [204, 287] width 4 height 4
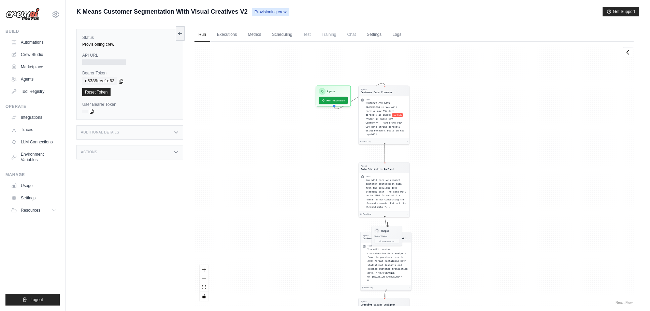
drag, startPoint x: 519, startPoint y: 232, endPoint x: 459, endPoint y: 274, distance: 73.4
click at [461, 282] on div "Agent Customer Data Cleanser Task **DIRECT CSV DATA PROCESSING:** You will rece…" at bounding box center [413, 174] width 439 height 264
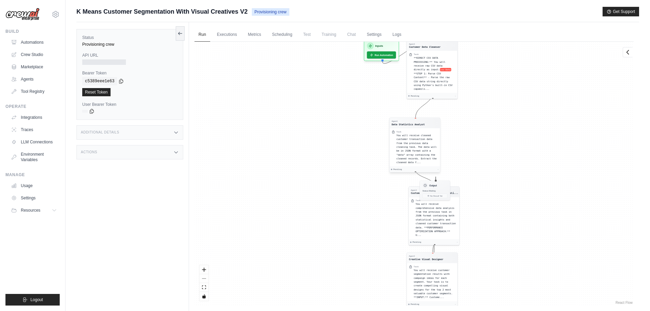
drag, startPoint x: 383, startPoint y: 196, endPoint x: 421, endPoint y: 147, distance: 61.5
click at [421, 147] on span "You will receive cleaned customer transaction data from the previous data clean…" at bounding box center [416, 149] width 40 height 30
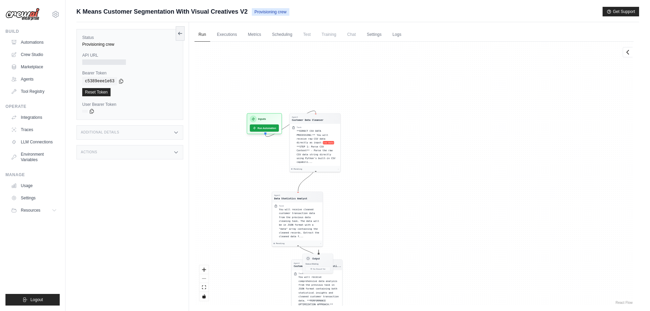
drag, startPoint x: 354, startPoint y: 130, endPoint x: 233, endPoint y: 203, distance: 141.4
click at [233, 203] on div "Agent Customer Data Cleanser Task **DIRECT CSV DATA PROCESSING:** You will rece…" at bounding box center [413, 174] width 439 height 264
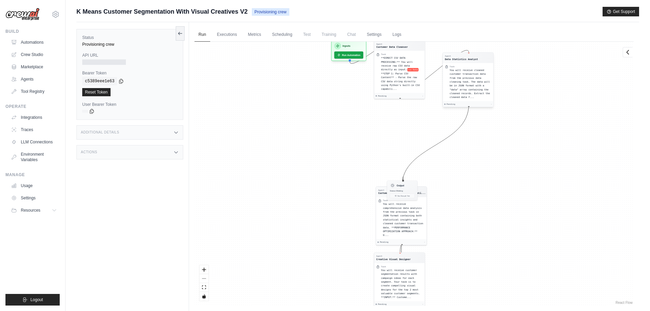
drag, startPoint x: 299, startPoint y: 211, endPoint x: 475, endPoint y: 65, distance: 228.2
click at [475, 69] on span "You will receive cleaned customer transaction data from the previous data clean…" at bounding box center [470, 84] width 40 height 30
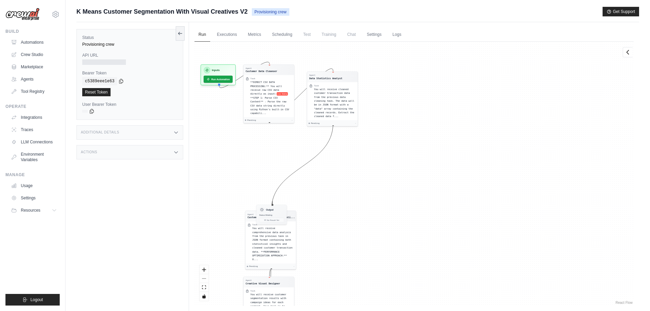
drag, startPoint x: 479, startPoint y: 154, endPoint x: 344, endPoint y: 173, distance: 136.1
click at [344, 173] on div "Agent Customer Data Cleanser Task **DIRECT CSV DATA PROCESSING:** You will rece…" at bounding box center [413, 174] width 439 height 264
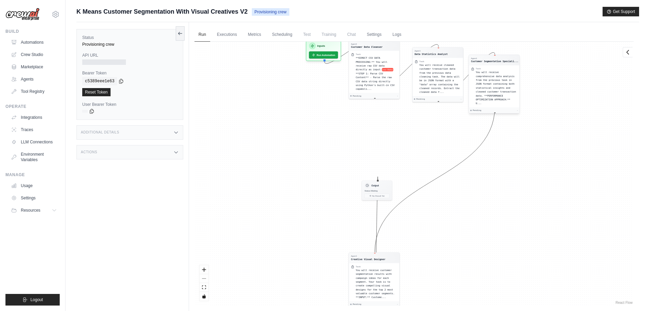
drag, startPoint x: 270, startPoint y: 226, endPoint x: 499, endPoint y: 79, distance: 272.8
click at [499, 76] on span "You will receive comprehensive data analysis from the previous task in JSON for…" at bounding box center [495, 88] width 40 height 34
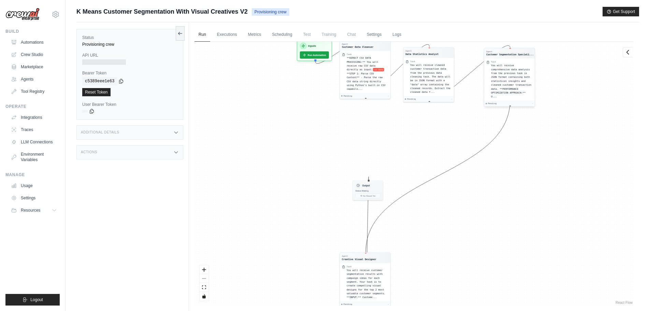
drag, startPoint x: 500, startPoint y: 89, endPoint x: 514, endPoint y: 83, distance: 15.1
click at [514, 83] on div "You will receive comprehensive data analysis from the previous task in JSON for…" at bounding box center [512, 80] width 42 height 35
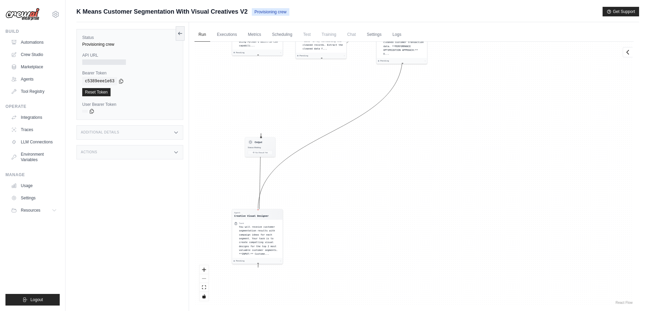
drag, startPoint x: 480, startPoint y: 233, endPoint x: 374, endPoint y: 190, distance: 114.3
click at [374, 190] on div "Agent Customer Data Cleanser Task **DIRECT CSV DATA PROCESSING:** You will rece…" at bounding box center [413, 174] width 439 height 264
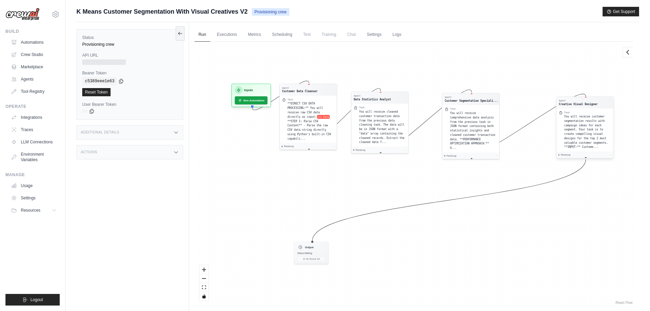
drag, startPoint x: 261, startPoint y: 232, endPoint x: 572, endPoint y: 124, distance: 329.6
click at [586, 122] on div "You will receive customer segmentation results with campaign ideas for each seg…" at bounding box center [587, 131] width 47 height 35
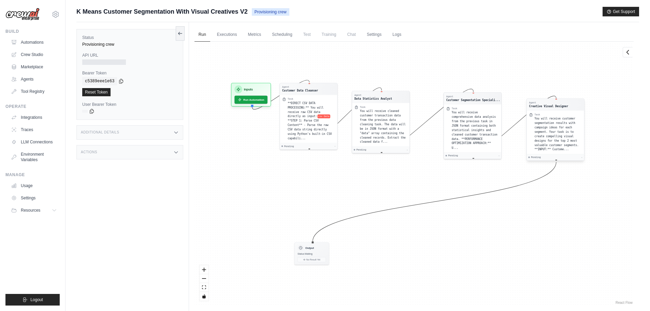
drag, startPoint x: 567, startPoint y: 125, endPoint x: 550, endPoint y: 126, distance: 17.1
click at [550, 126] on span "You will receive customer segmentation results with campaign ideas for each seg…" at bounding box center [556, 134] width 44 height 34
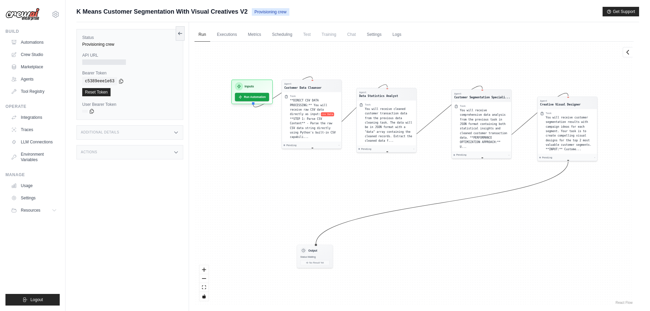
click at [351, 269] on div "Agent Customer Data Cleanser Task **DIRECT CSV DATA PROCESSING:** You will rece…" at bounding box center [413, 174] width 439 height 264
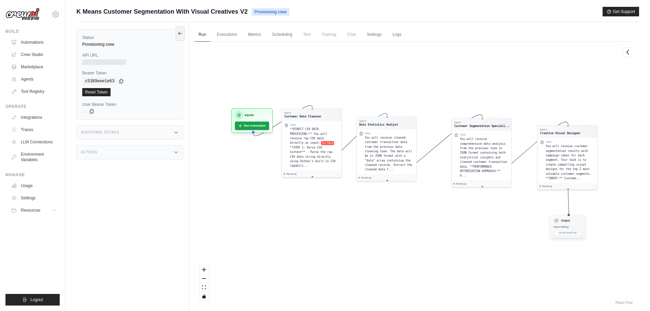
drag, startPoint x: 315, startPoint y: 252, endPoint x: 566, endPoint y: 221, distance: 252.7
click at [567, 220] on div "Output" at bounding box center [567, 220] width 29 height 6
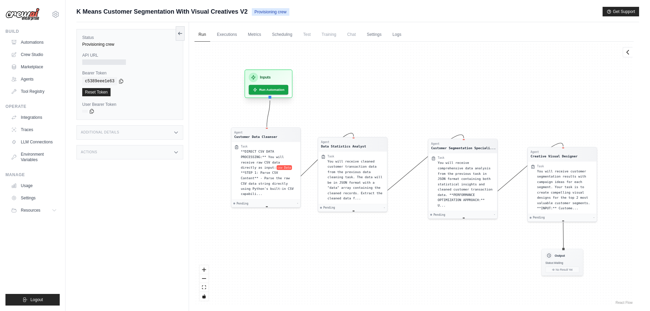
drag, startPoint x: 255, startPoint y: 116, endPoint x: 273, endPoint y: 78, distance: 41.8
click at [273, 78] on div "Inputs" at bounding box center [269, 77] width 40 height 9
click at [301, 230] on div "Agent Customer Data Cleanser Task **DIRECT CSV DATA PROCESSING:** You will rece…" at bounding box center [413, 174] width 439 height 264
click at [269, 88] on button "Run Automation" at bounding box center [269, 90] width 42 height 10
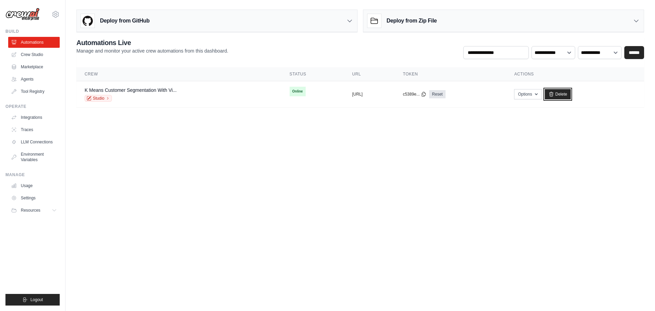
click at [571, 96] on link "Delete" at bounding box center [558, 94] width 26 height 10
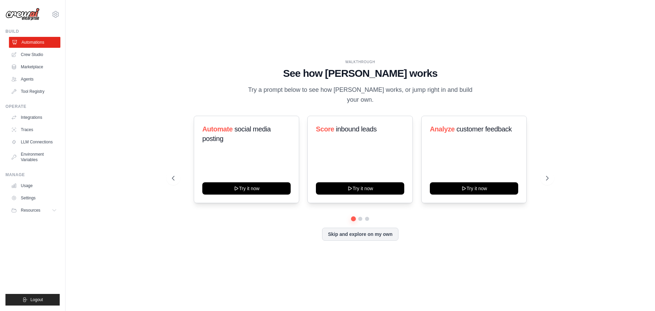
click at [47, 45] on link "Automations" at bounding box center [35, 42] width 52 height 11
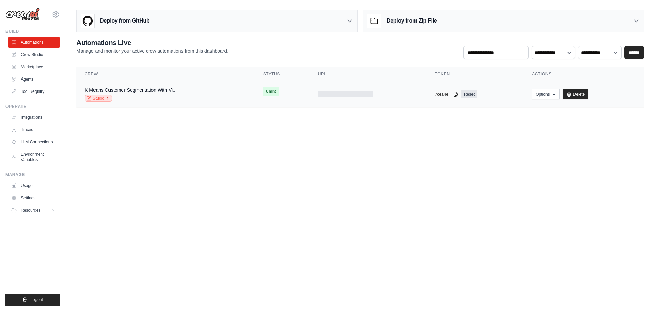
click at [102, 98] on link "Studio" at bounding box center [98, 98] width 27 height 7
click at [142, 92] on link "K Means Customer Segmentation With Vi..." at bounding box center [131, 89] width 92 height 5
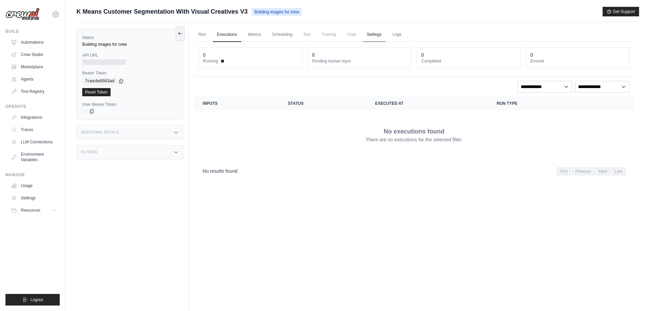
click at [377, 37] on link "Settings" at bounding box center [374, 35] width 23 height 14
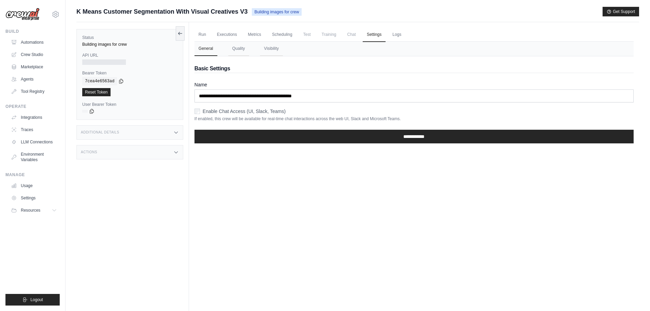
click at [353, 34] on span "Chat" at bounding box center [351, 35] width 17 height 14
click at [273, 33] on link "Scheduling" at bounding box center [282, 35] width 28 height 14
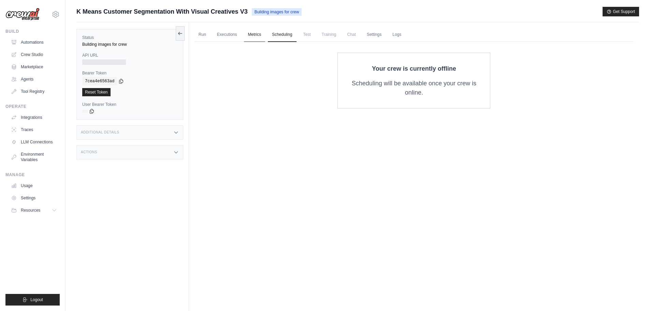
click at [255, 33] on link "Metrics" at bounding box center [254, 35] width 21 height 14
click at [232, 34] on link "Executions" at bounding box center [227, 35] width 28 height 14
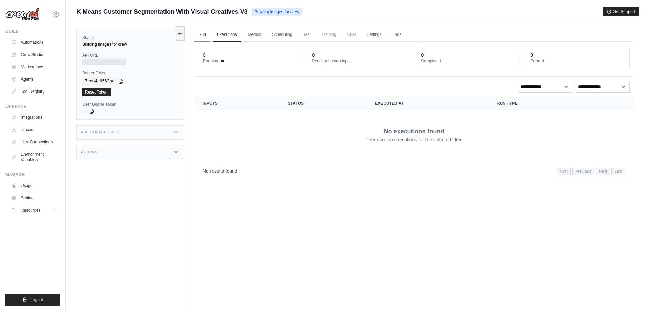
click at [201, 36] on link "Run" at bounding box center [202, 35] width 16 height 14
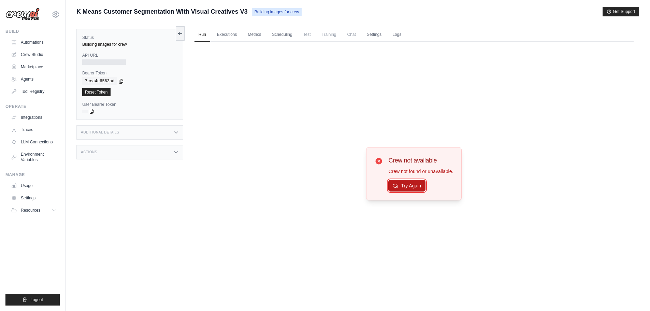
click at [410, 188] on button "Try Again" at bounding box center [406, 186] width 37 height 12
click at [397, 38] on link "Logs" at bounding box center [396, 35] width 17 height 14
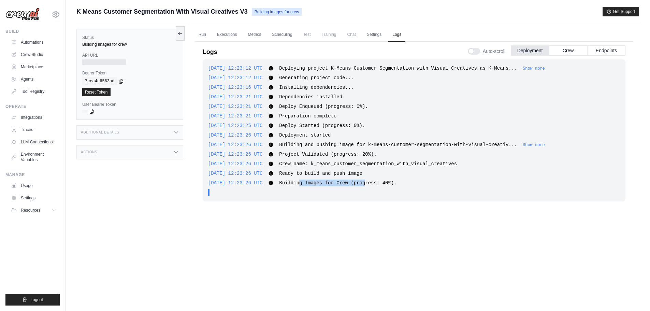
drag, startPoint x: 307, startPoint y: 184, endPoint x: 365, endPoint y: 182, distance: 58.0
click at [365, 182] on span "Building Images for Crew (progress: 40%)." at bounding box center [337, 182] width 117 height 5
click at [331, 220] on div "2025-09-15 12:23:12 UTC Deploying project K-Means Customer Segmentation with Vi…" at bounding box center [414, 178] width 423 height 239
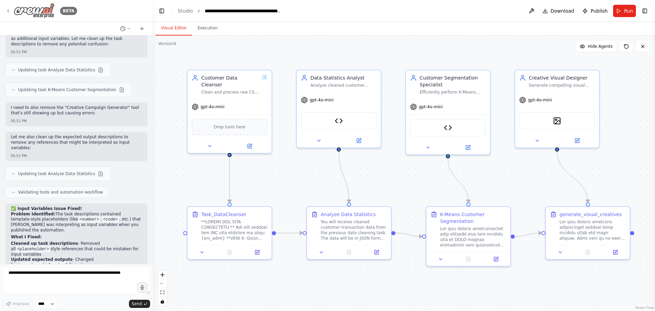
scroll to position [4910, 0]
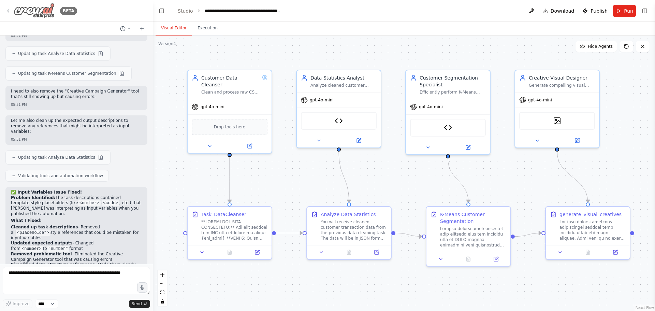
click at [8, 11] on icon at bounding box center [7, 10] width 5 height 5
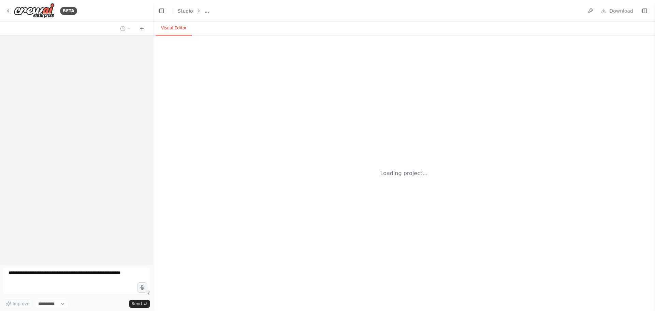
select select "****"
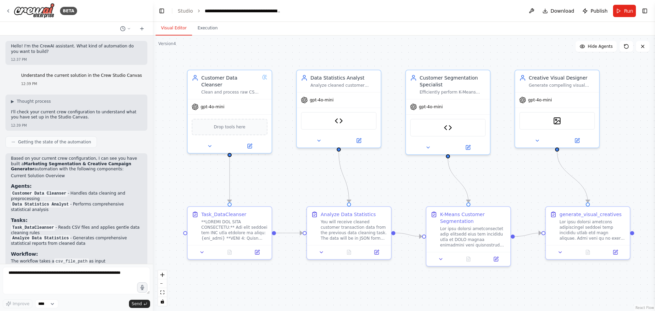
scroll to position [4912, 0]
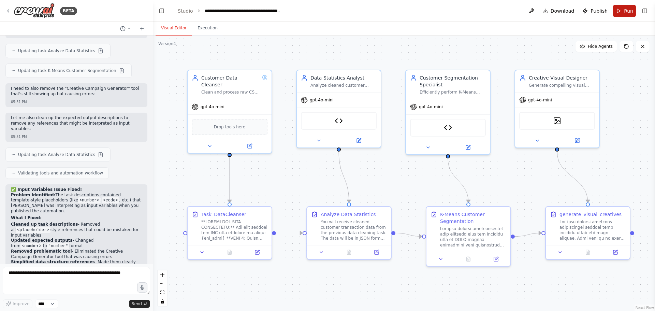
click at [623, 12] on button "Run" at bounding box center [624, 11] width 23 height 12
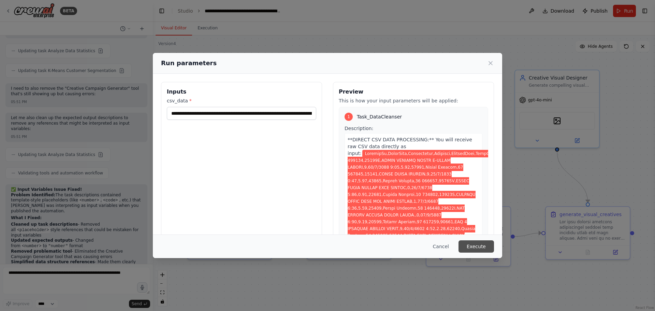
click at [474, 247] on button "Execute" at bounding box center [475, 246] width 35 height 12
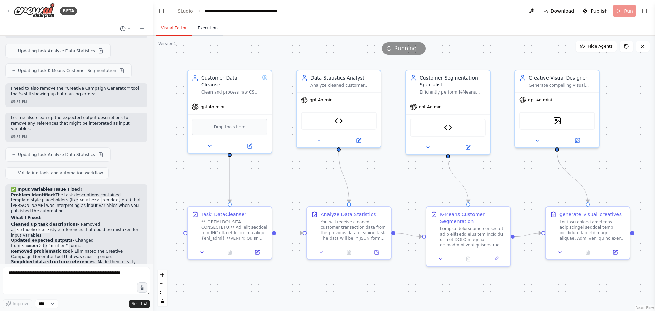
click at [214, 32] on button "Execution" at bounding box center [207, 28] width 31 height 14
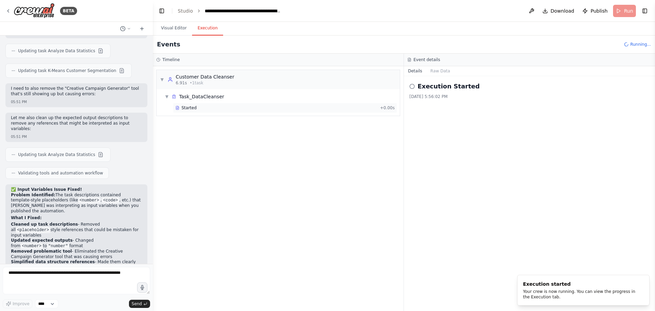
click at [217, 108] on div "Started" at bounding box center [276, 107] width 202 height 5
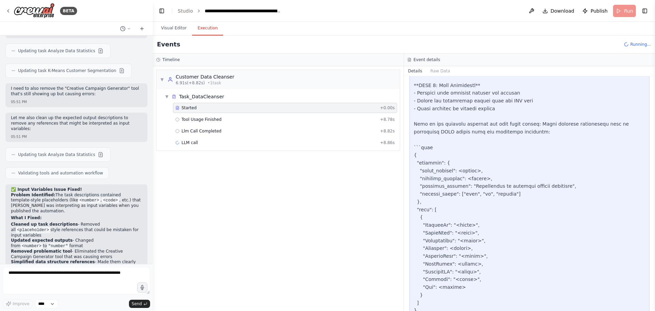
scroll to position [830, 0]
